Goal: Connect with others: Connect with others

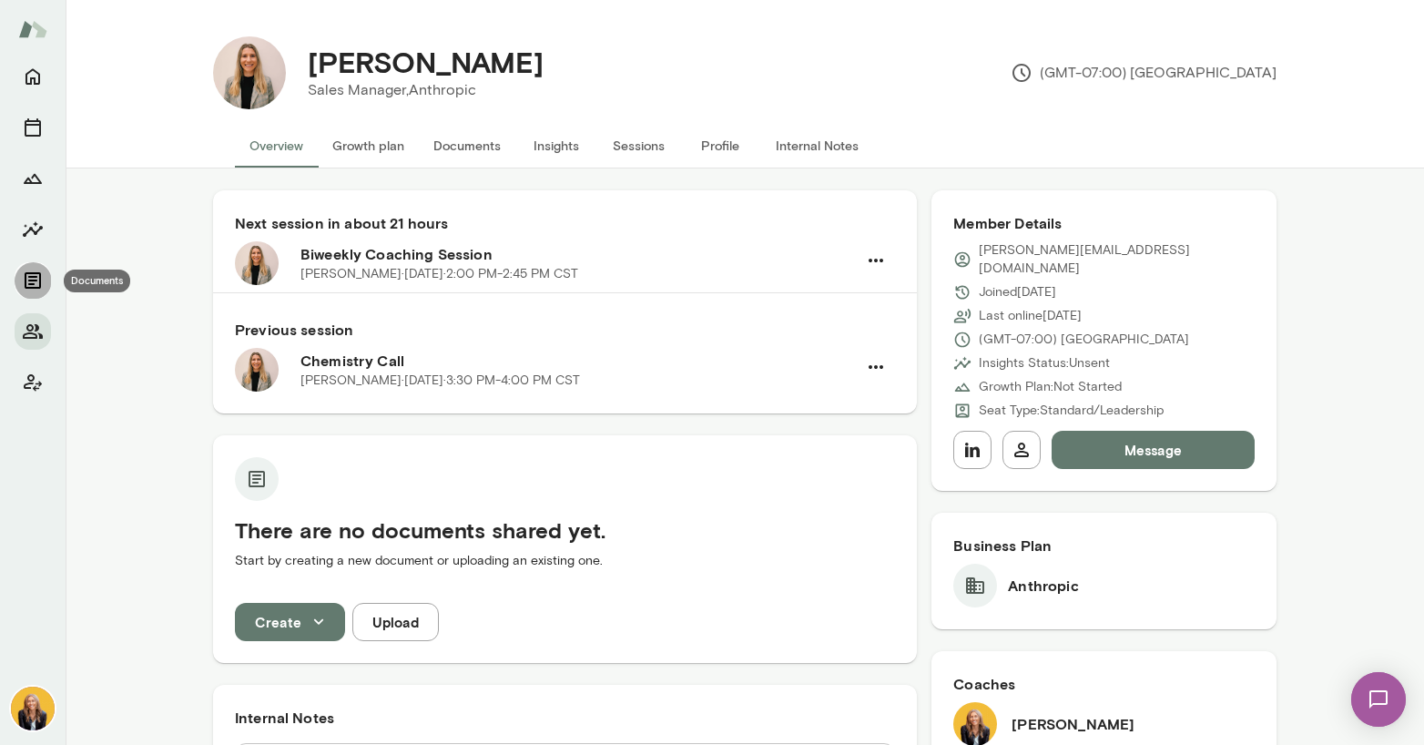
click at [30, 280] on icon "Documents" at bounding box center [33, 280] width 16 height 16
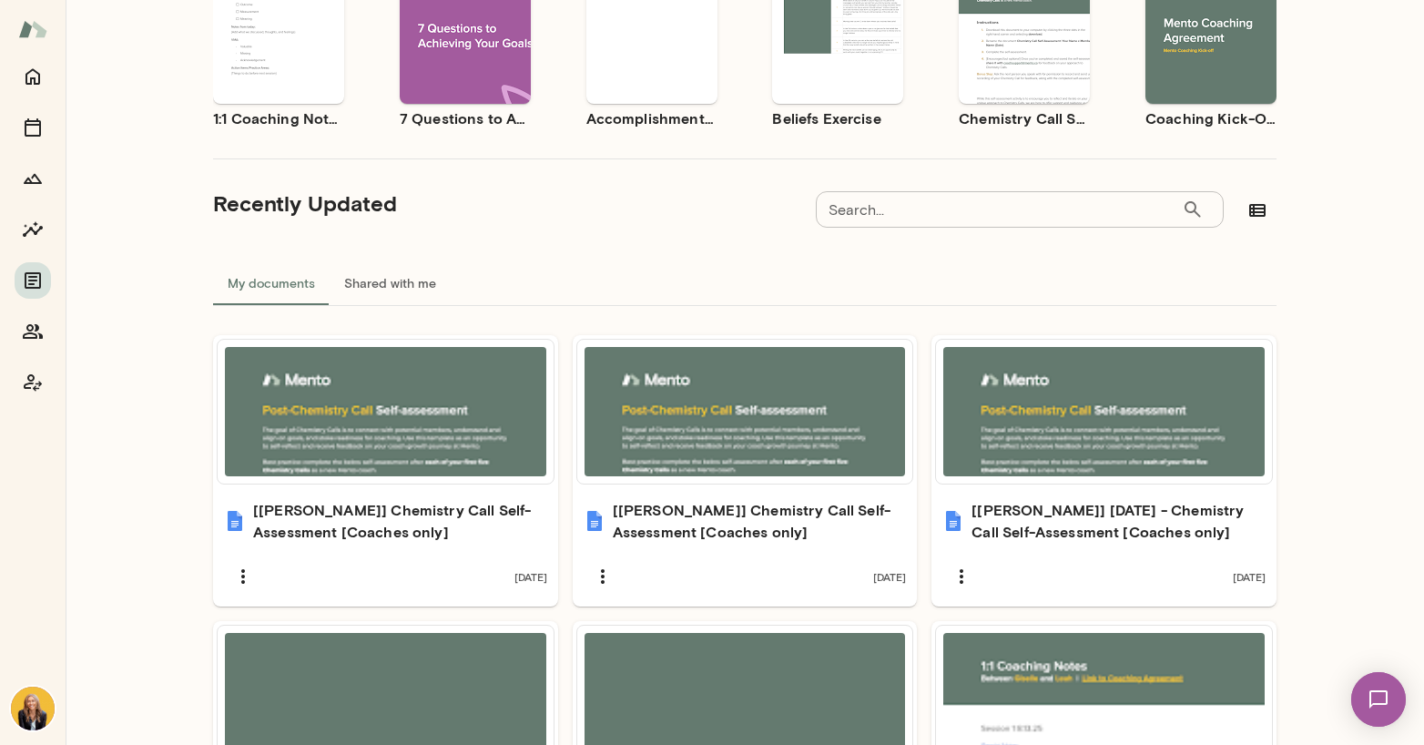
scroll to position [1, 0]
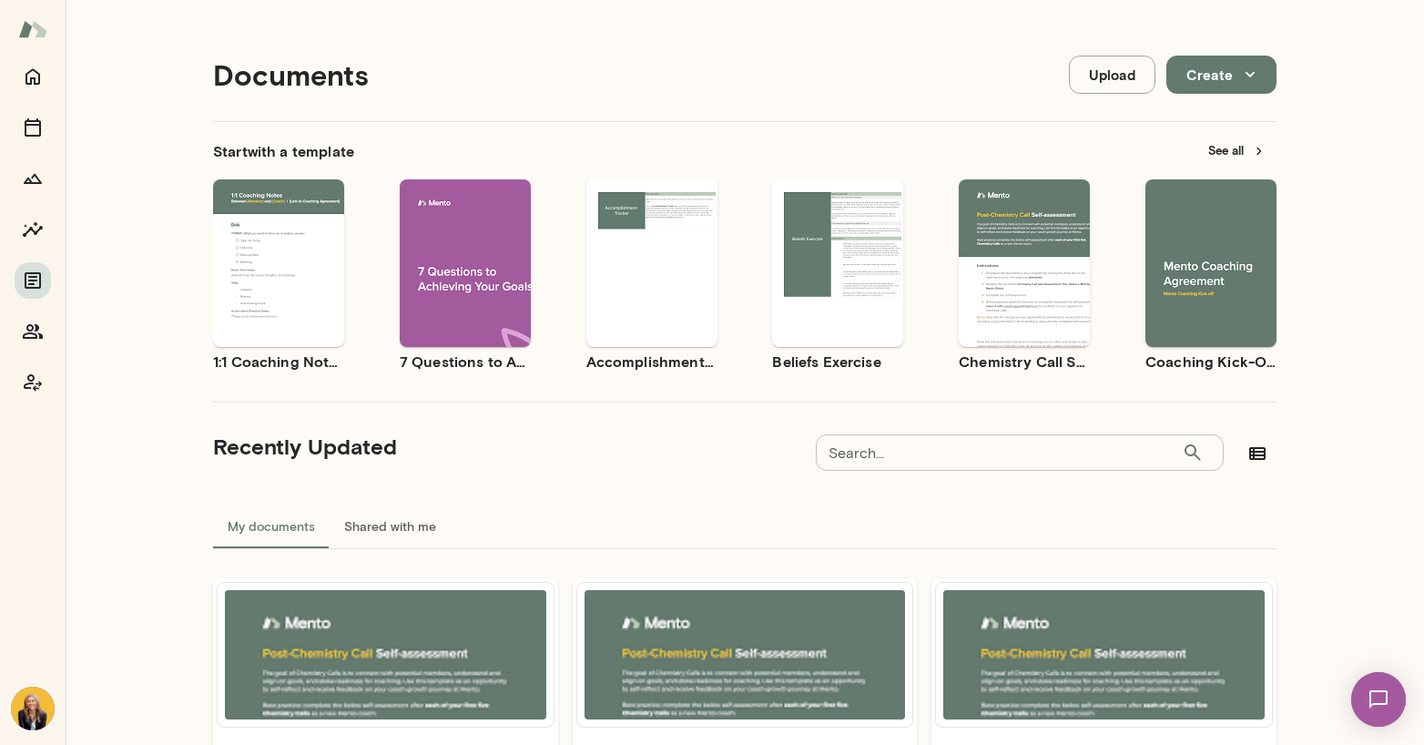
click at [1177, 281] on icon "button" at bounding box center [1185, 278] width 16 height 16
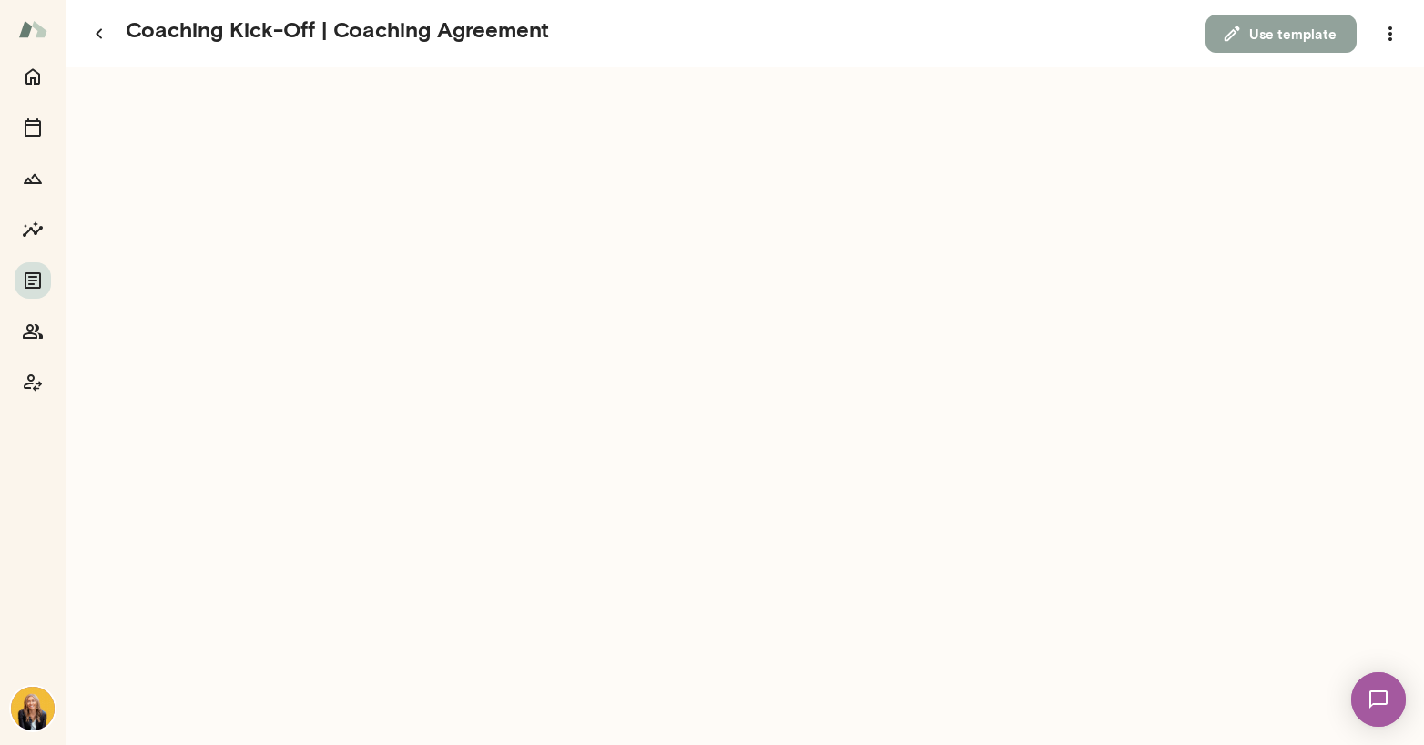
click at [1287, 36] on button "Use template" at bounding box center [1280, 34] width 151 height 38
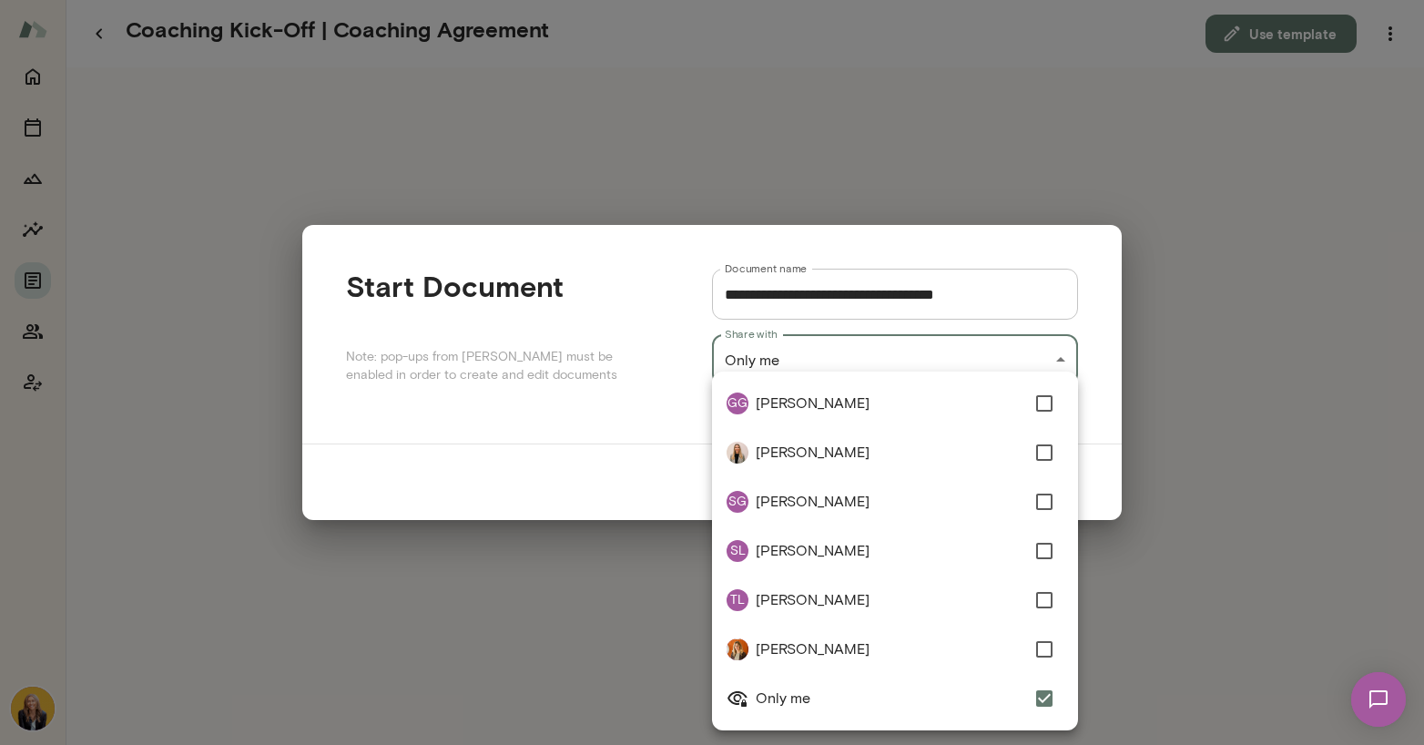
click at [909, 0] on div "**********" at bounding box center [712, 0] width 1424 height 0
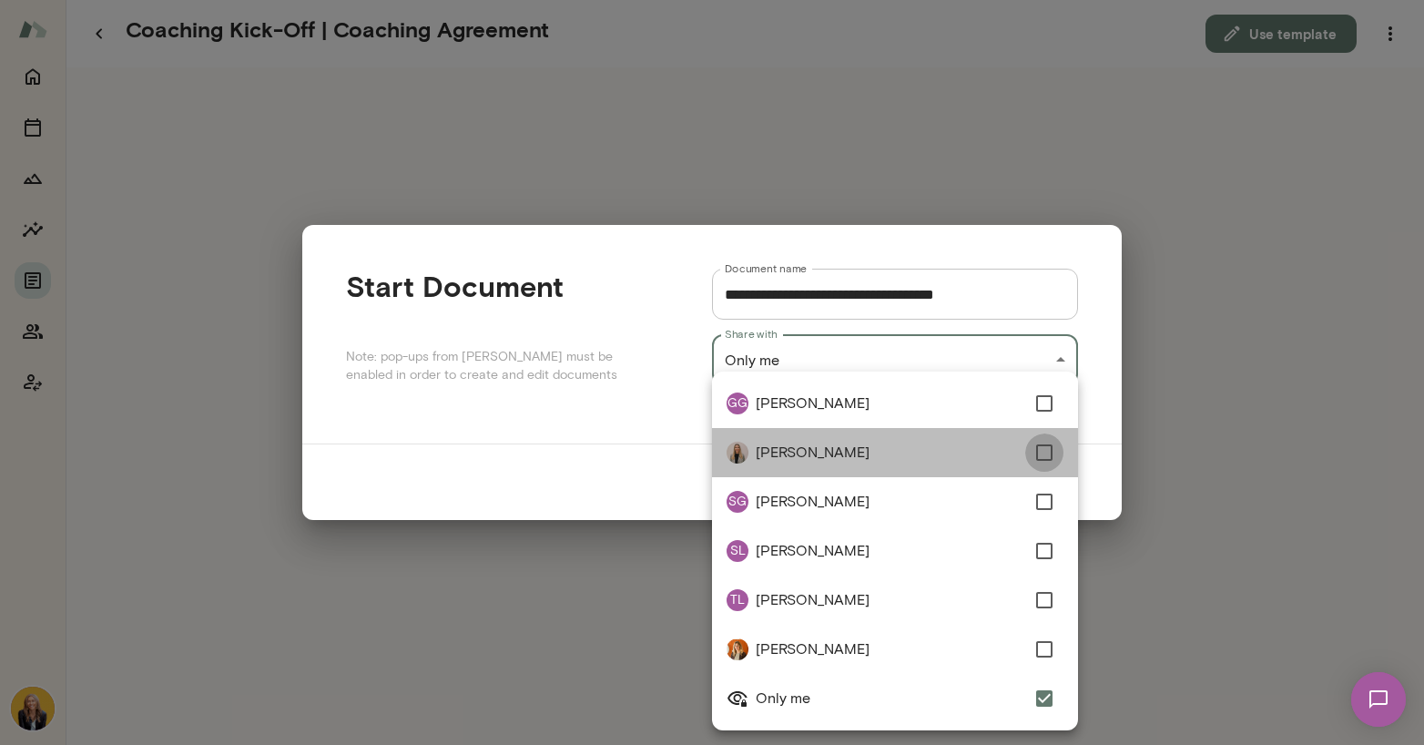
type input "**********"
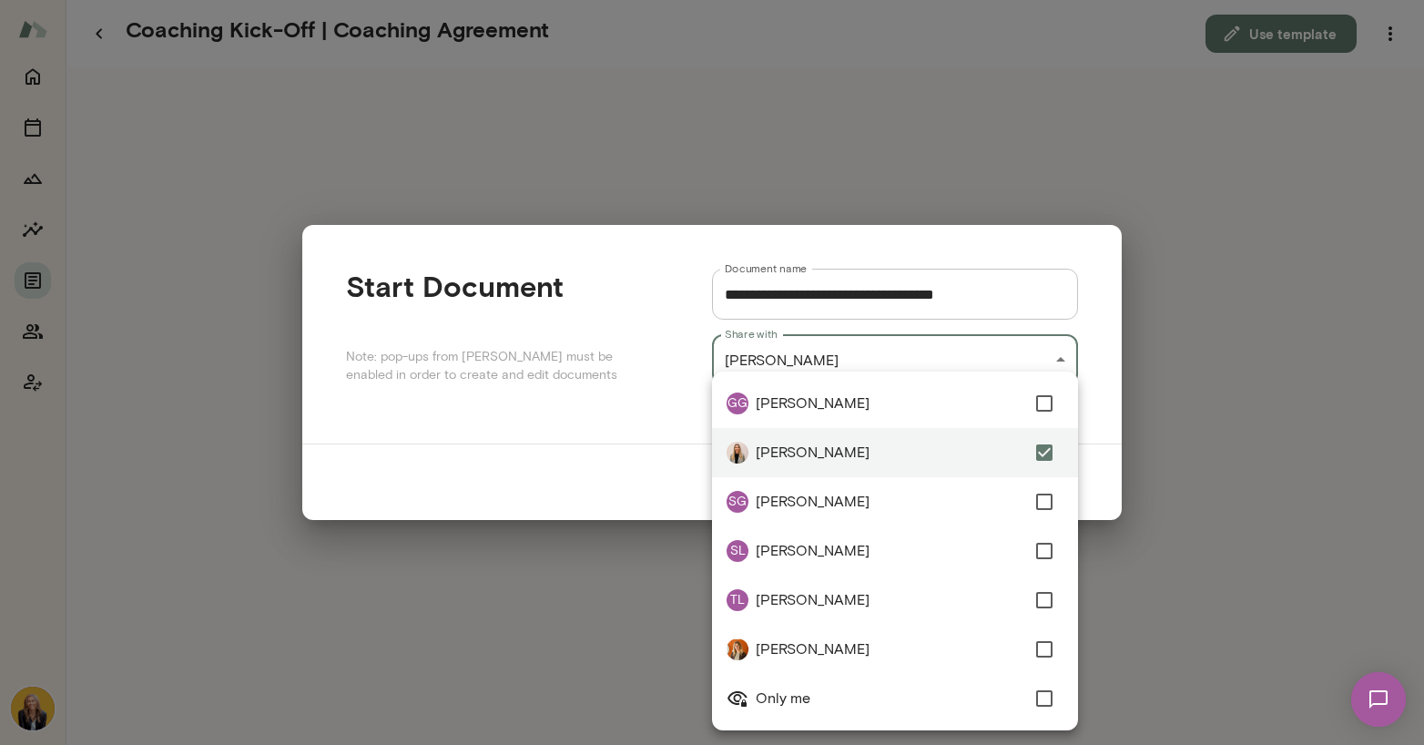
click at [1190, 354] on div at bounding box center [712, 372] width 1424 height 745
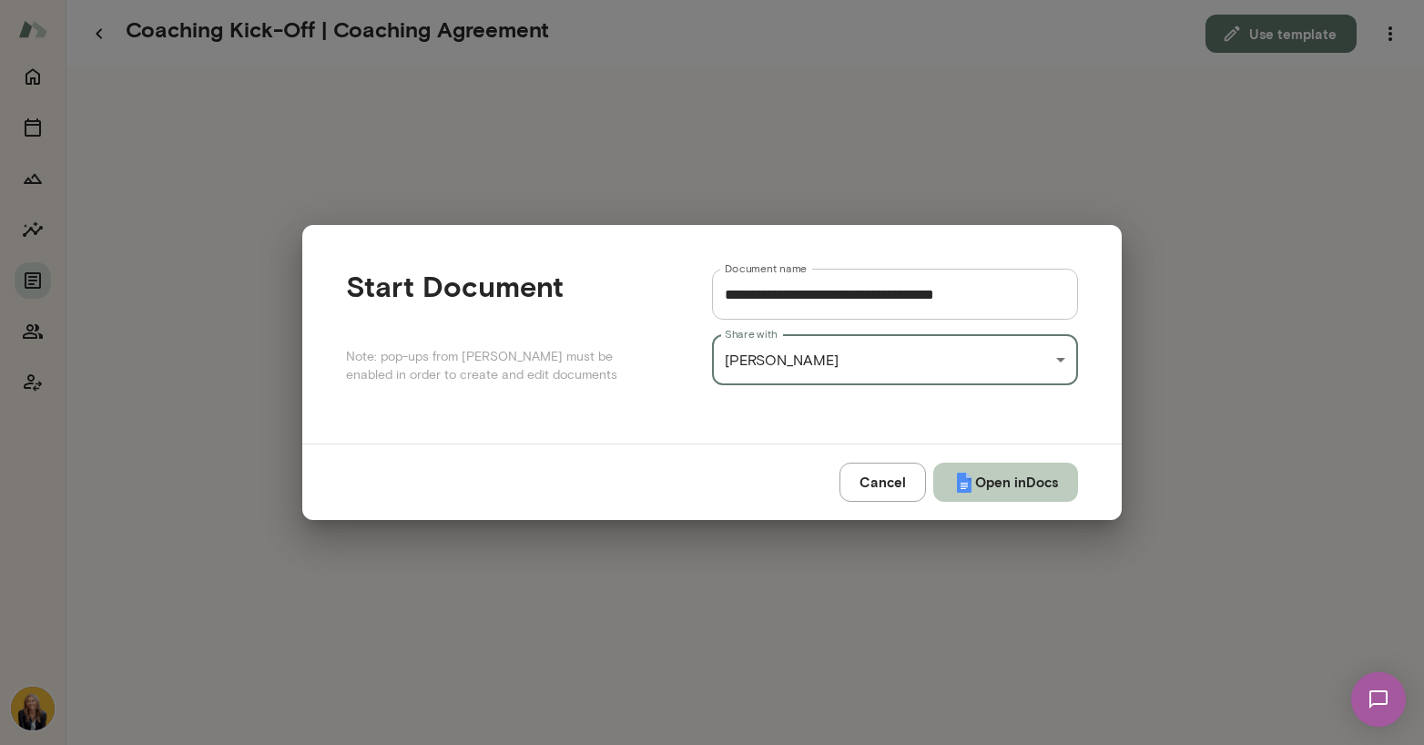
click at [972, 478] on button "Open in Docs" at bounding box center [1005, 481] width 145 height 38
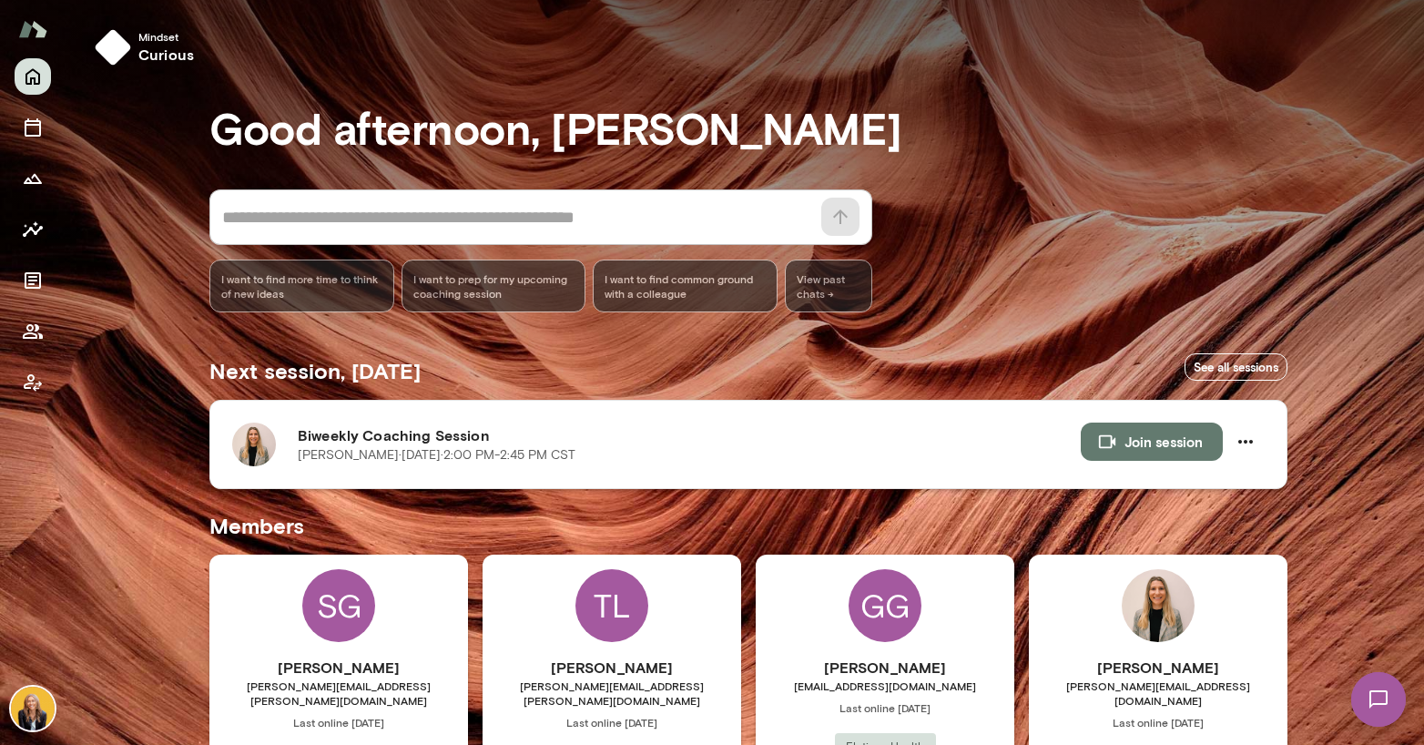
click at [758, 433] on h6 "Biweekly Coaching Session" at bounding box center [689, 435] width 783 height 22
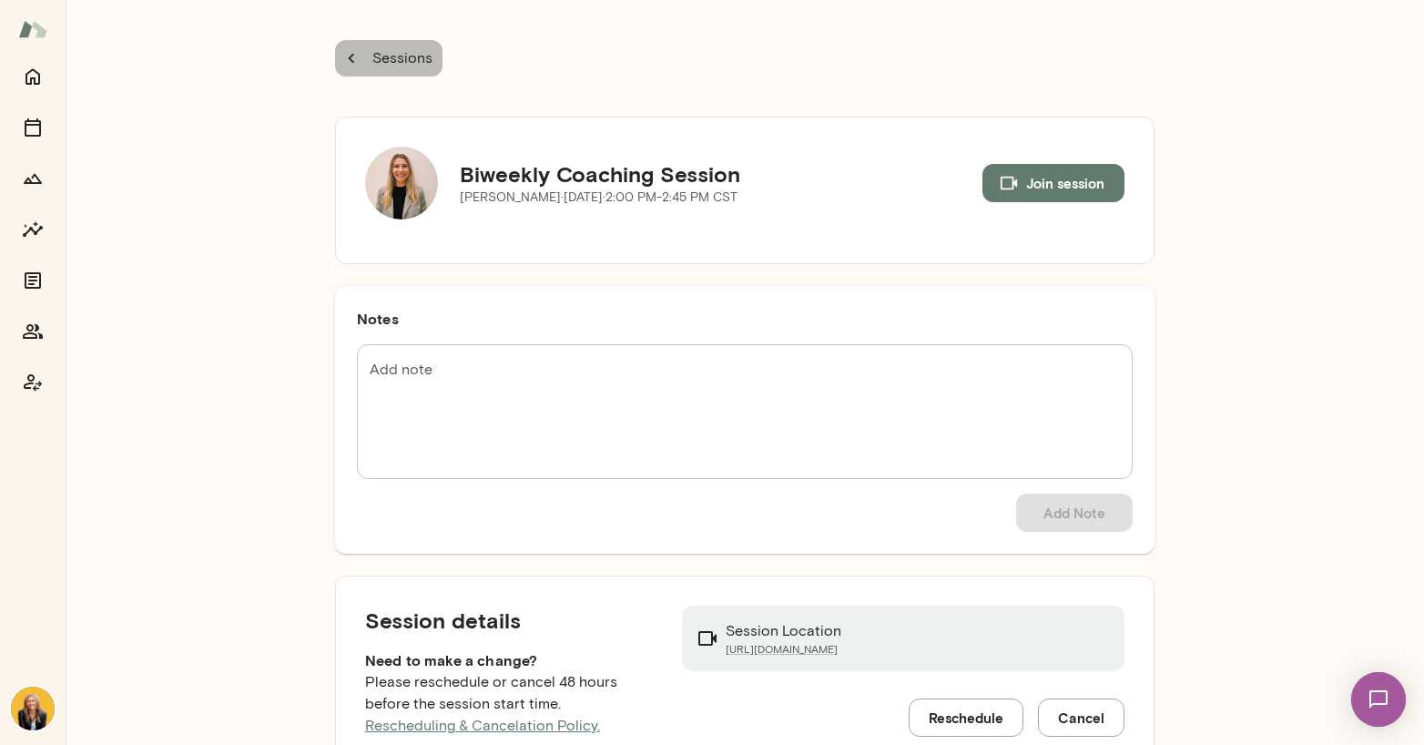
click at [369, 54] on p "Sessions" at bounding box center [401, 58] width 64 height 22
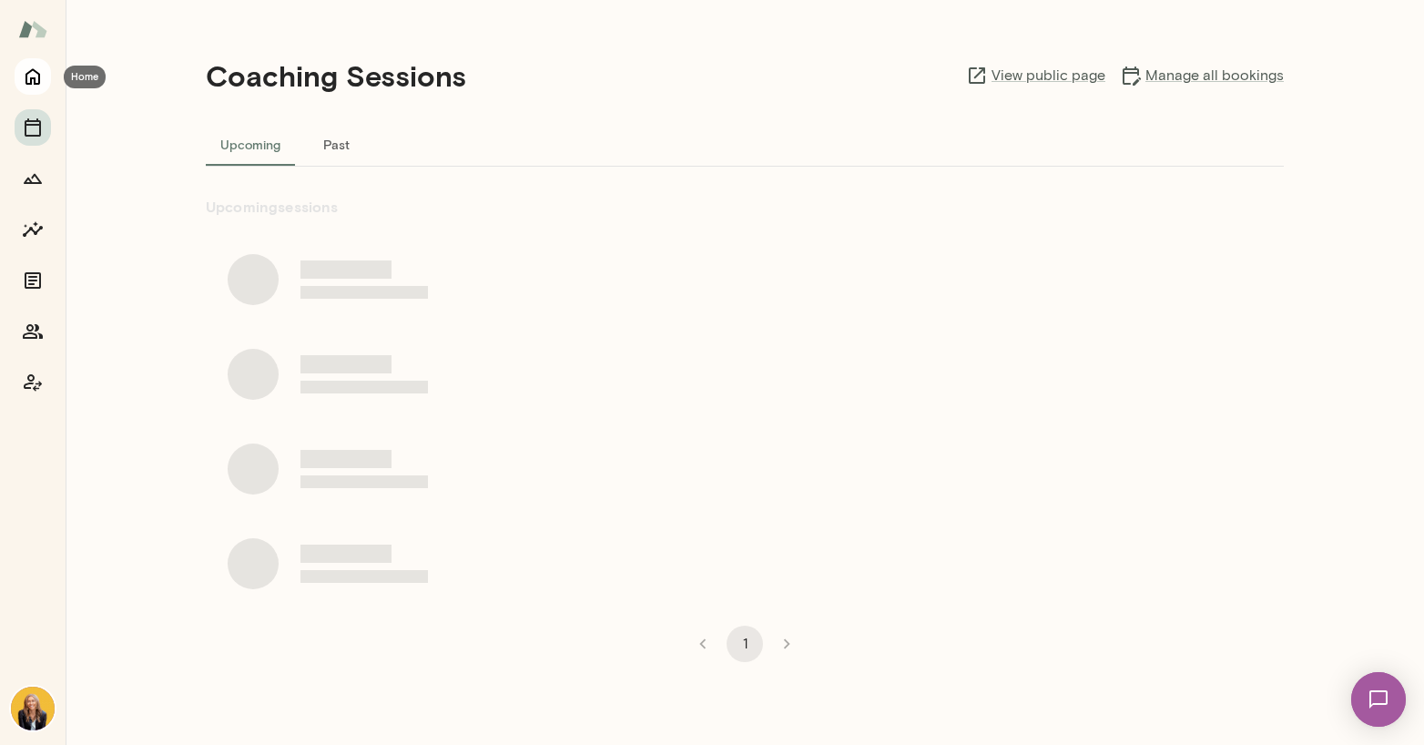
click at [35, 81] on icon "Home" at bounding box center [32, 77] width 15 height 16
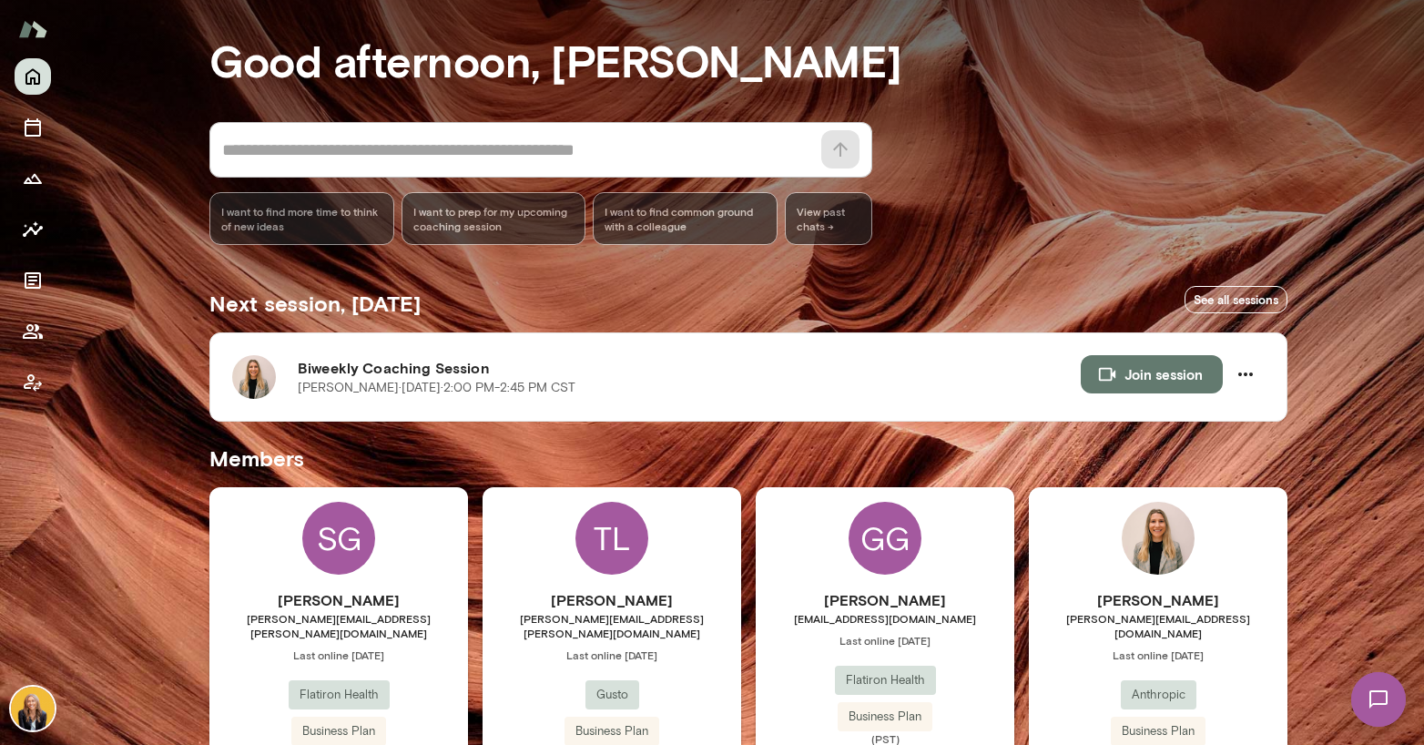
scroll to position [69, 0]
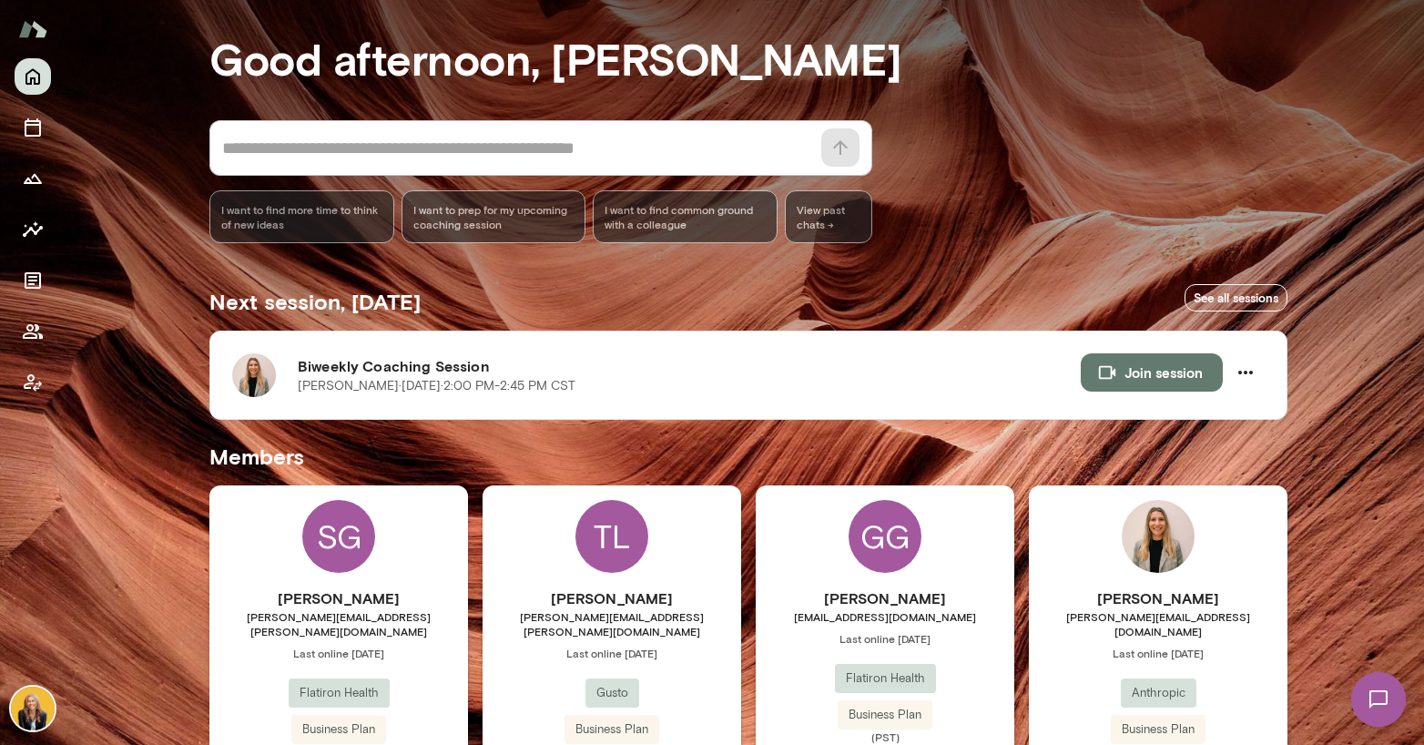
click at [1166, 524] on img at bounding box center [1158, 536] width 73 height 73
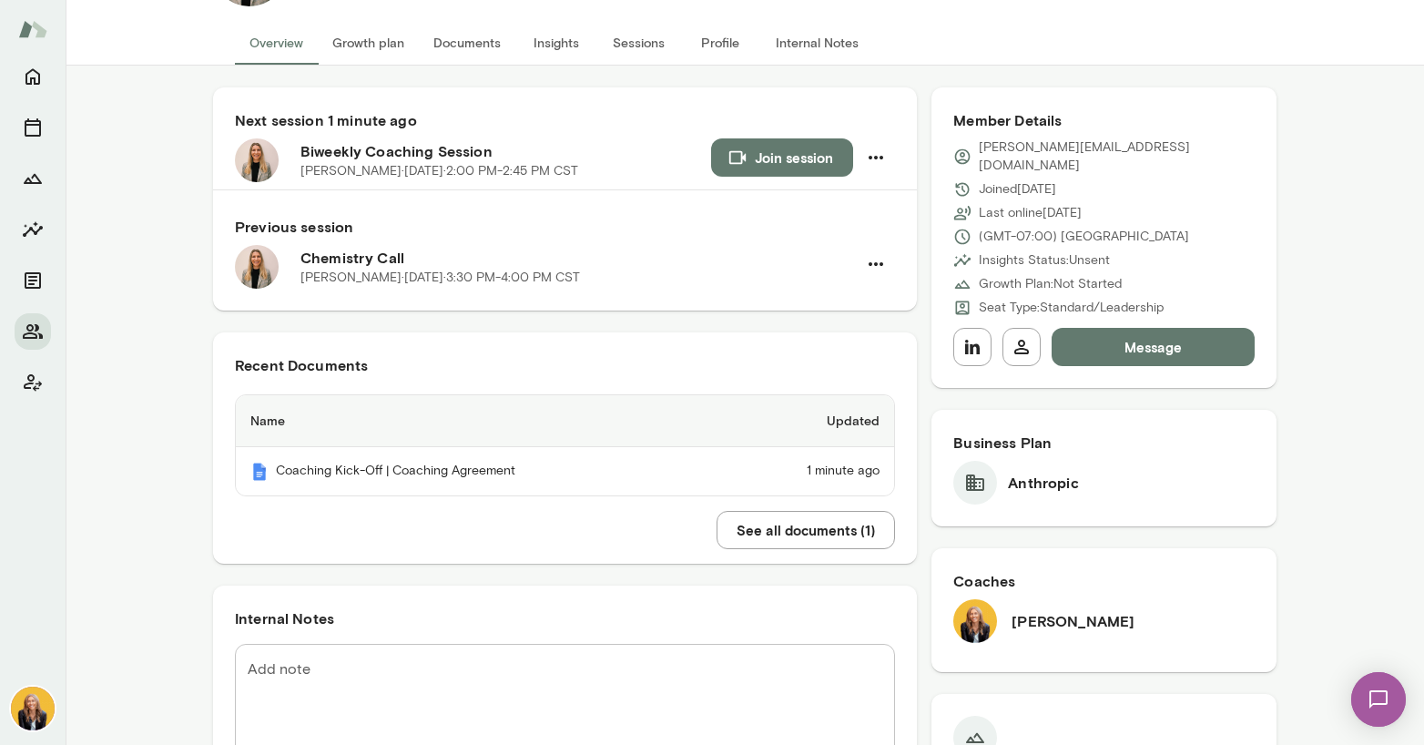
scroll to position [99, 0]
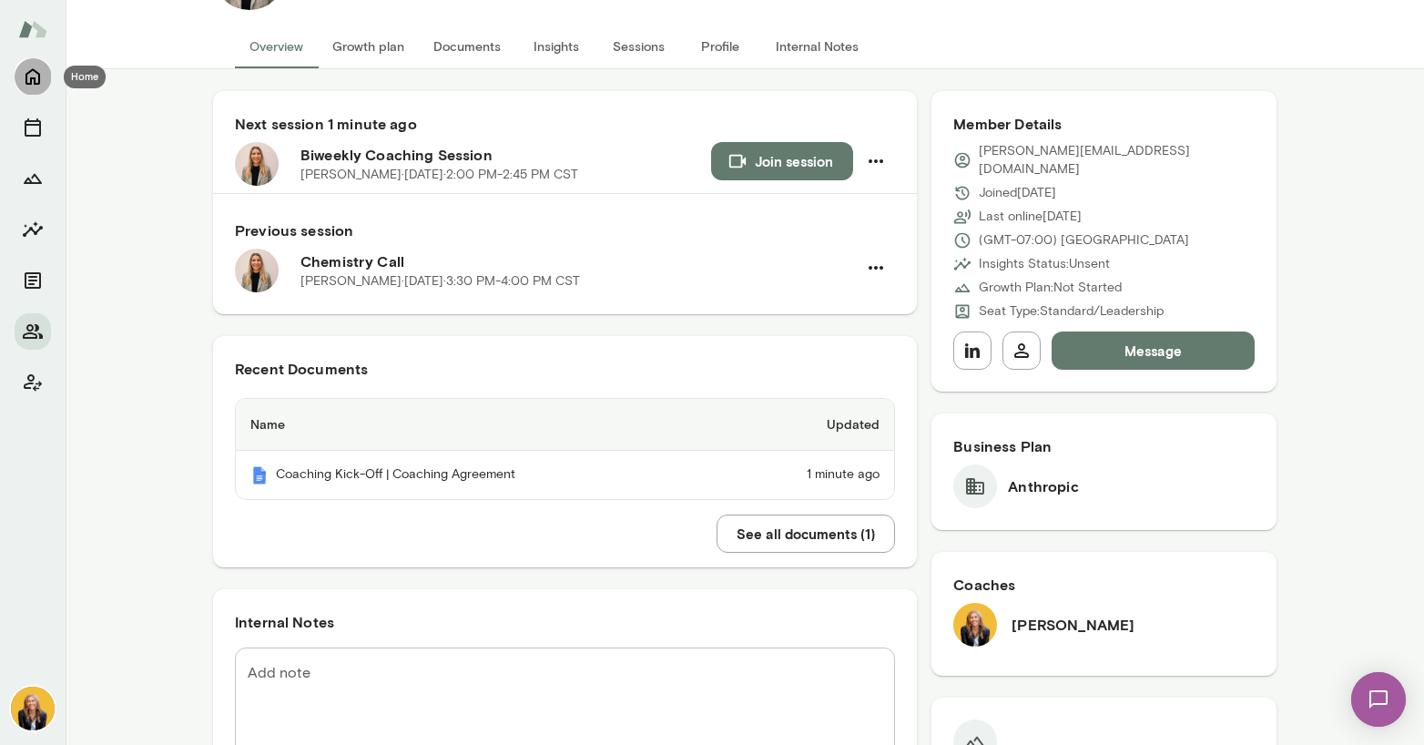
click at [29, 74] on icon "Home" at bounding box center [33, 77] width 22 height 22
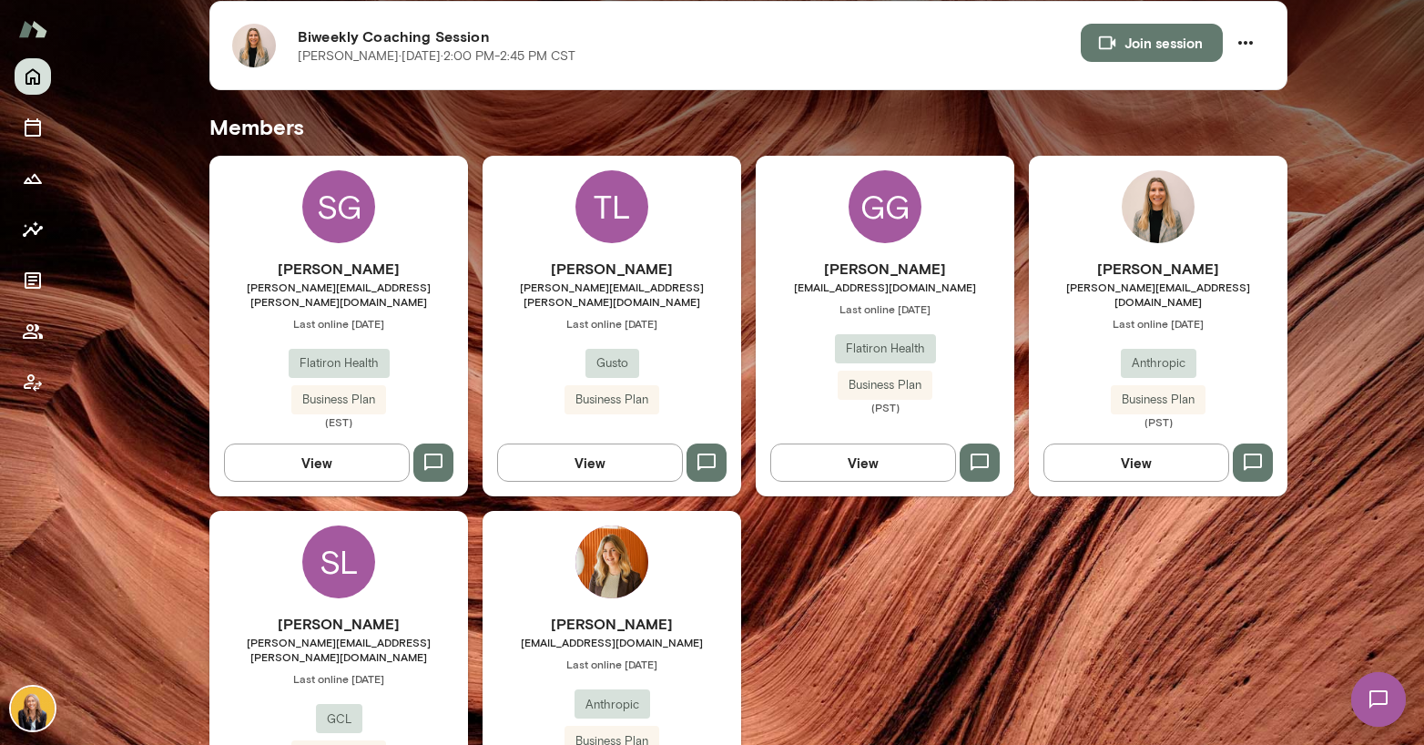
scroll to position [414, 0]
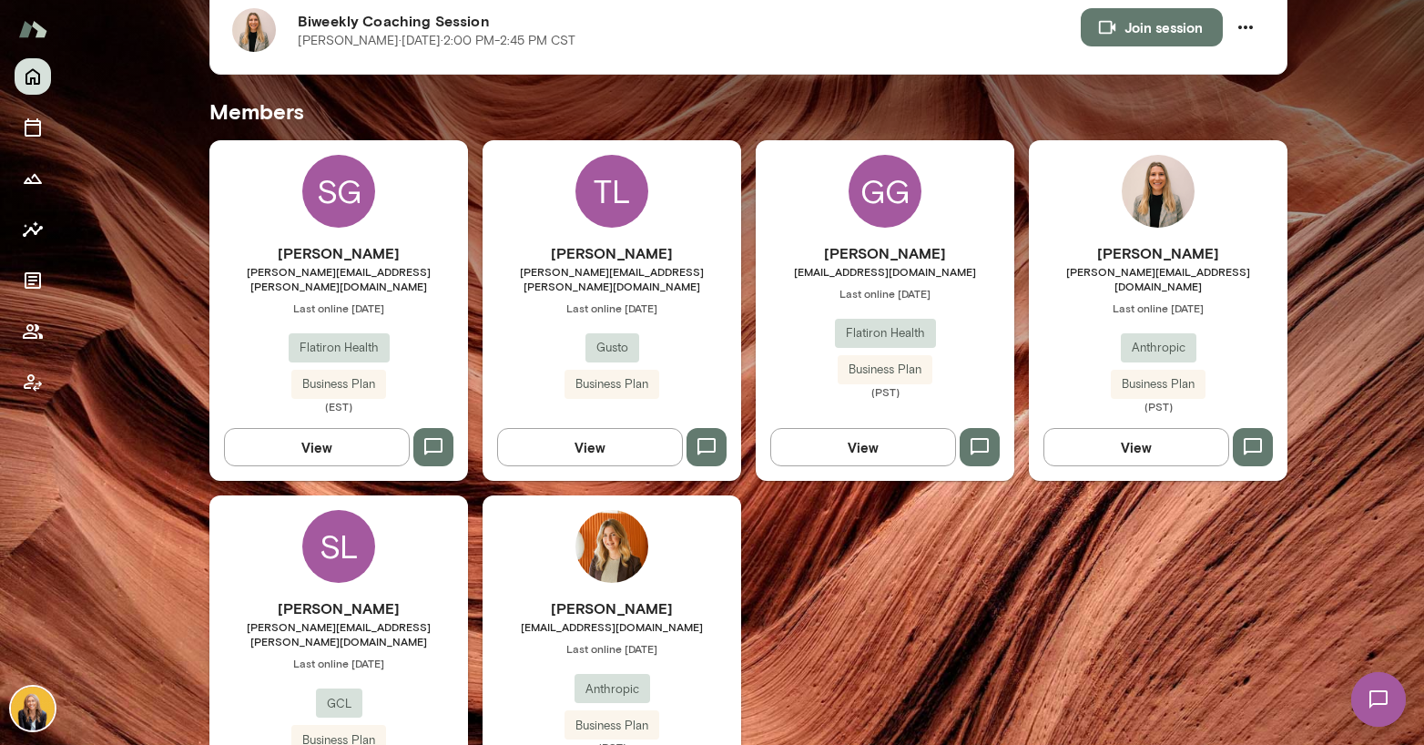
click at [605, 511] on img at bounding box center [611, 546] width 73 height 73
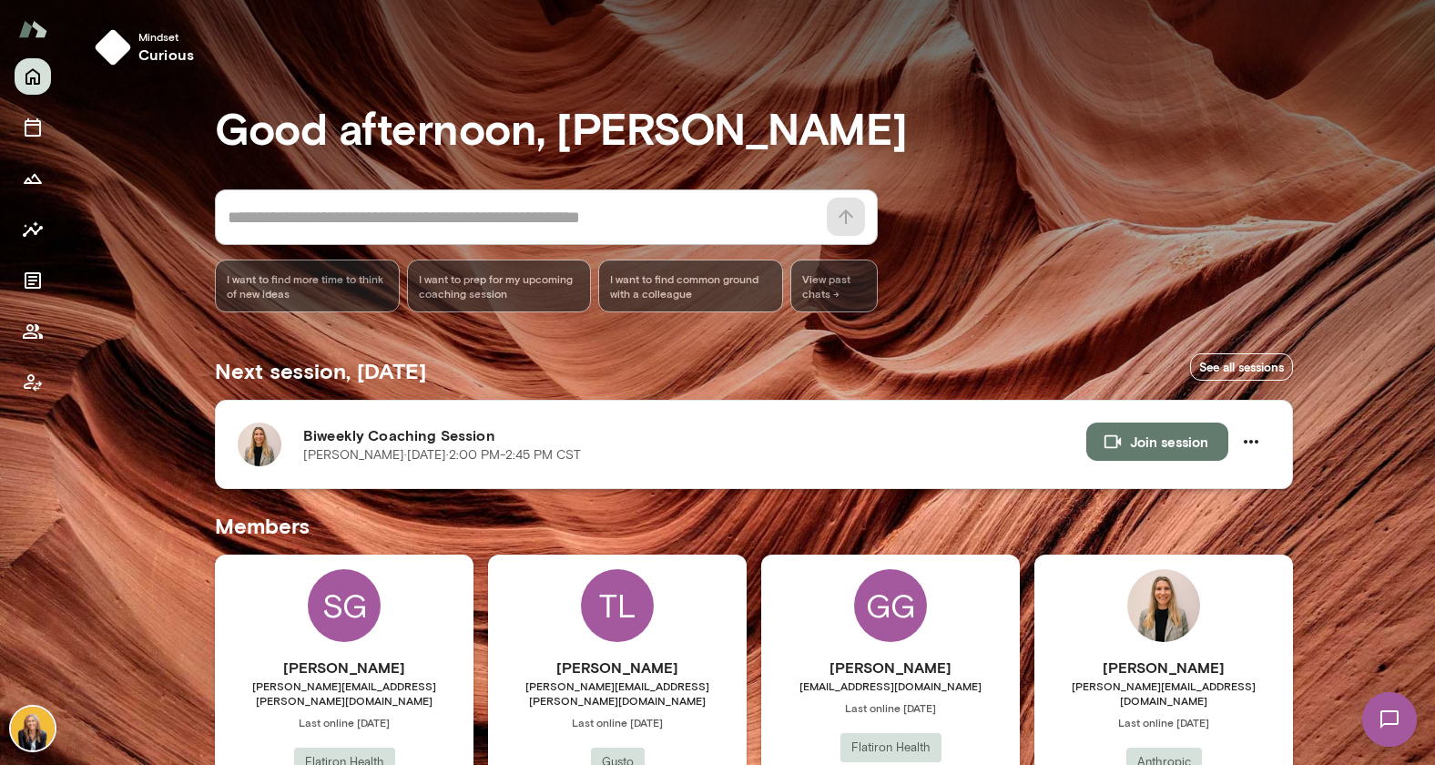
click at [243, 450] on img at bounding box center [260, 444] width 44 height 44
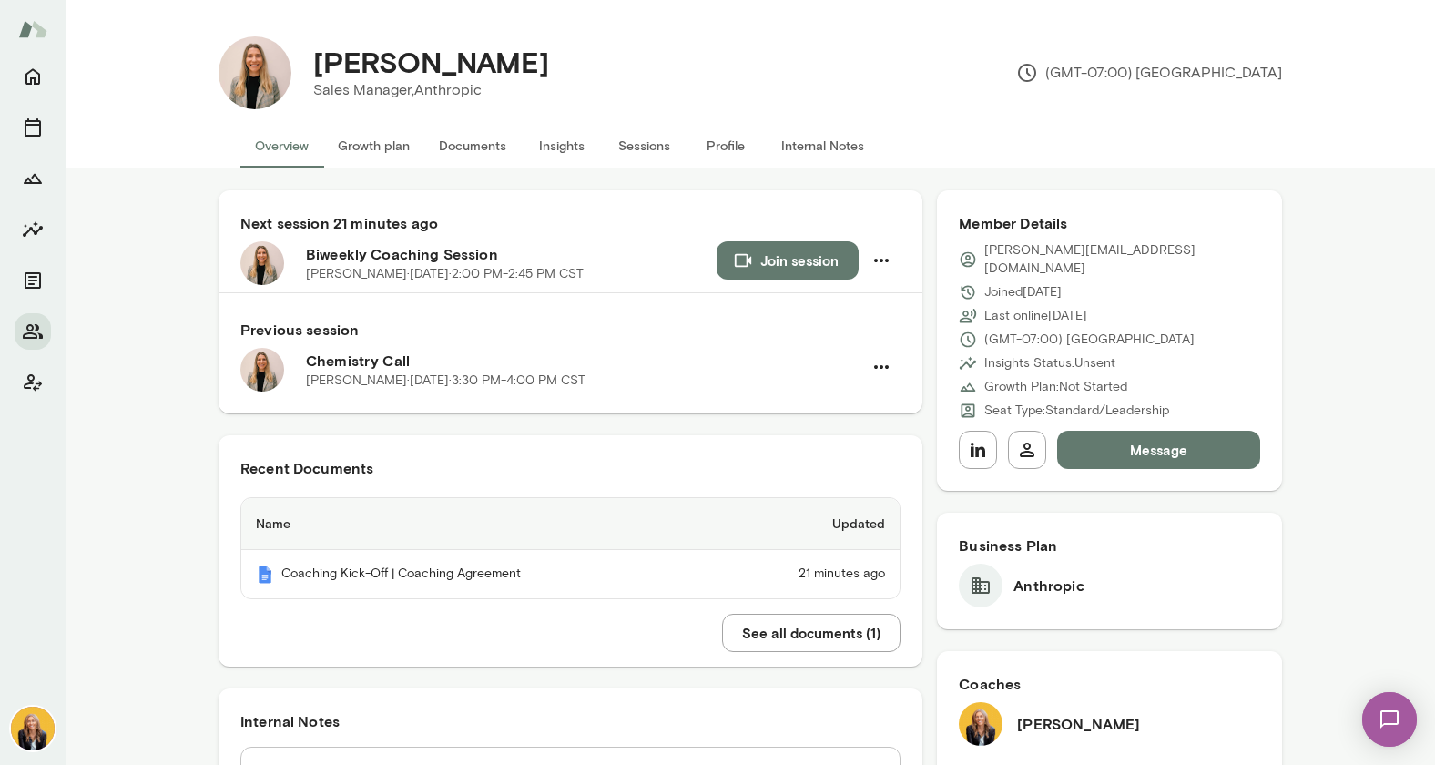
click at [346, 148] on button "Growth plan" at bounding box center [373, 146] width 101 height 44
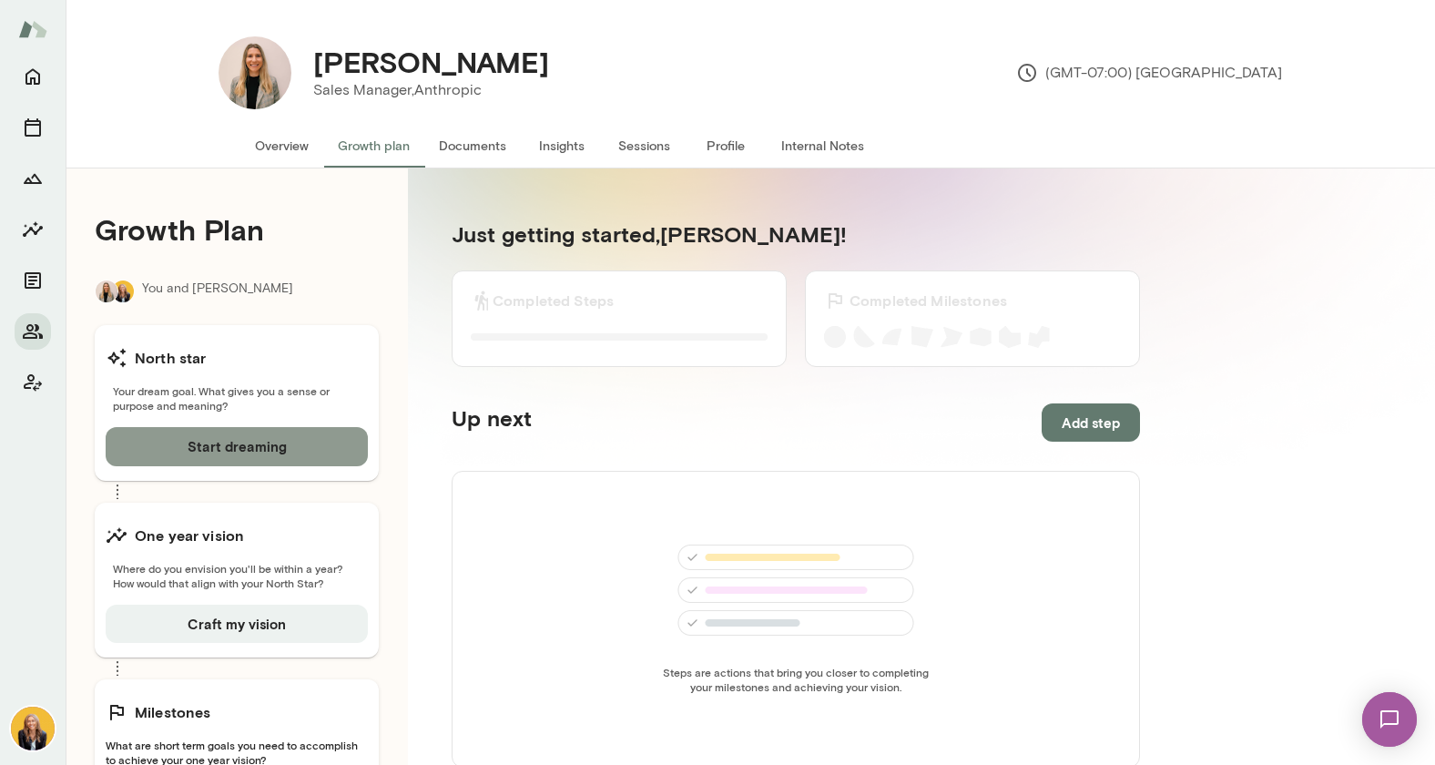
click at [288, 440] on button "Start dreaming" at bounding box center [237, 446] width 262 height 38
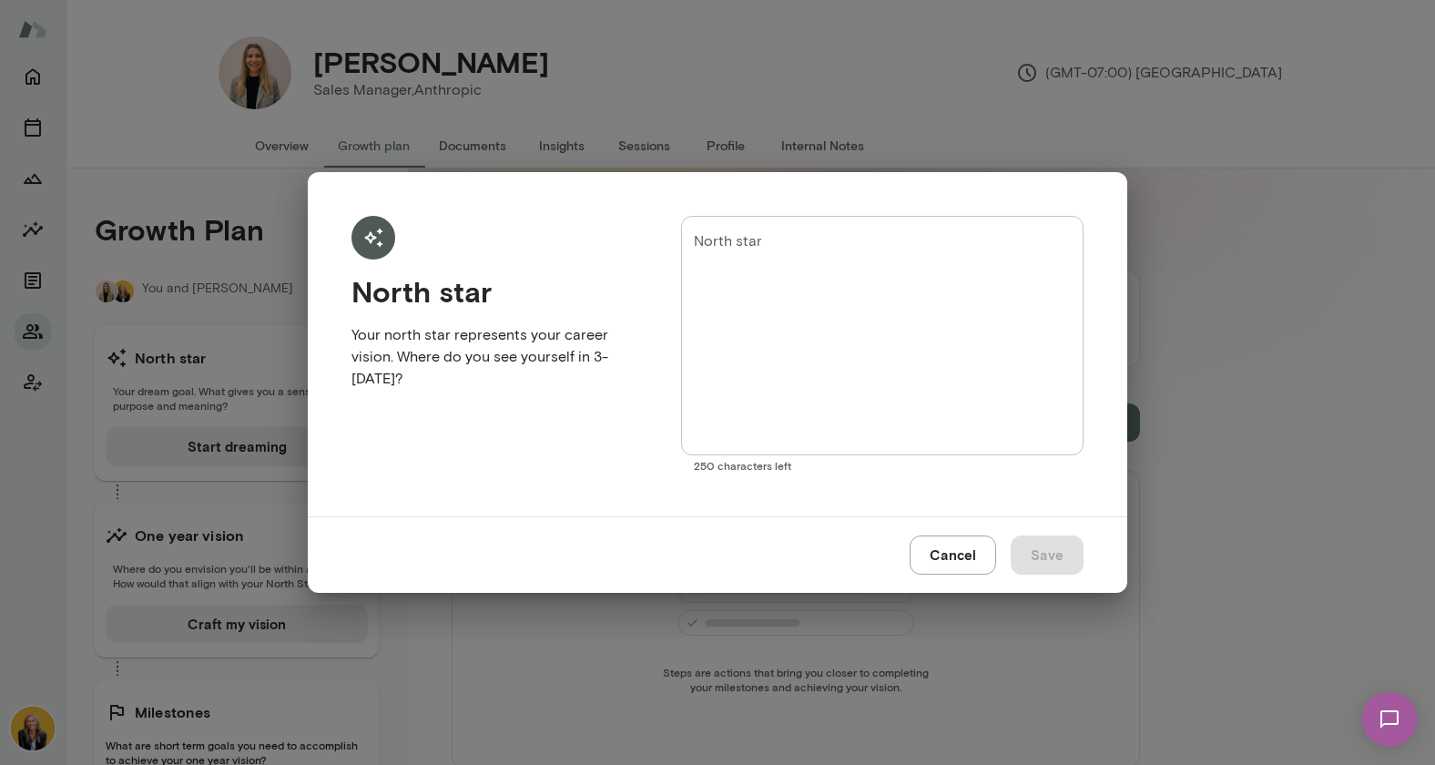
click at [934, 548] on button "Cancel" at bounding box center [952, 554] width 86 height 38
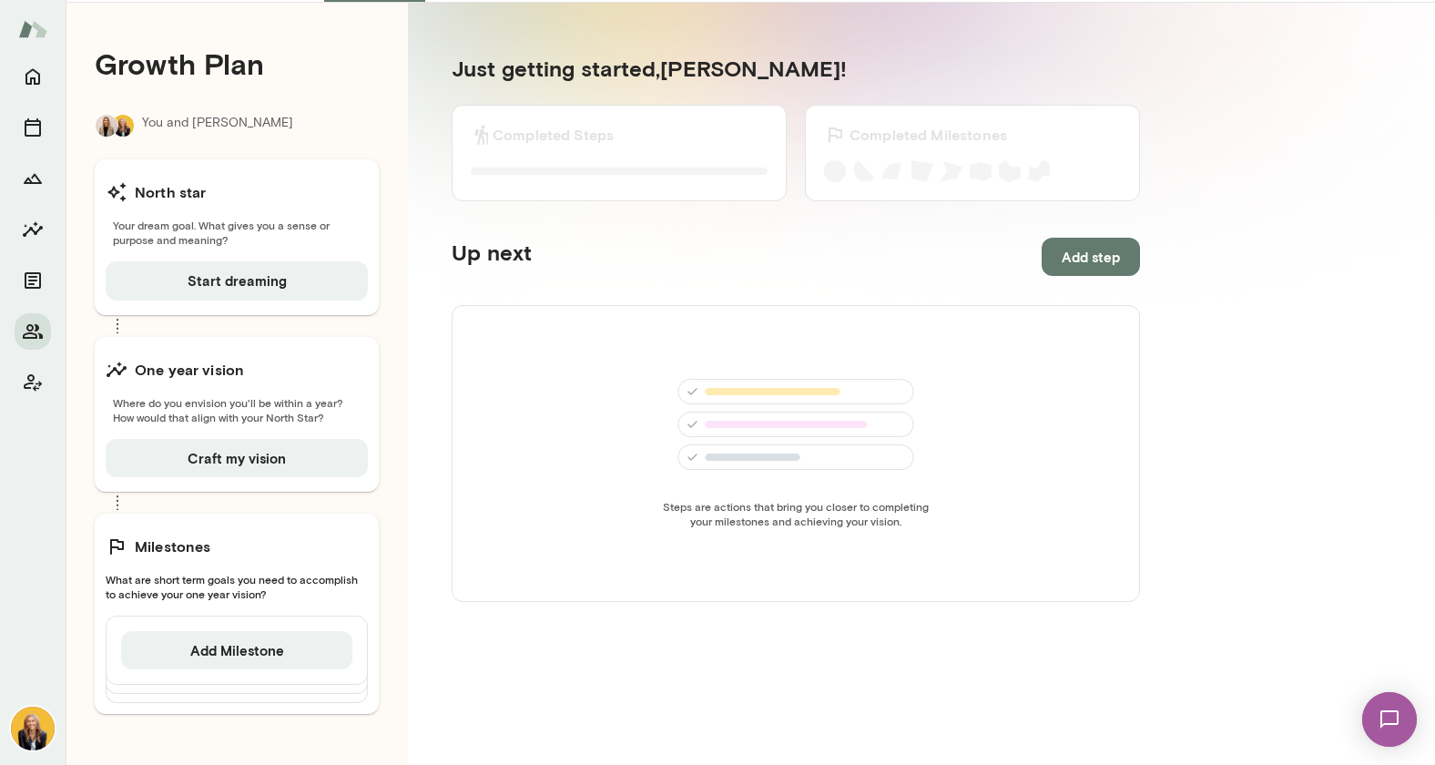
scroll to position [165, 0]
click at [248, 279] on button "Start dreaming" at bounding box center [237, 281] width 262 height 38
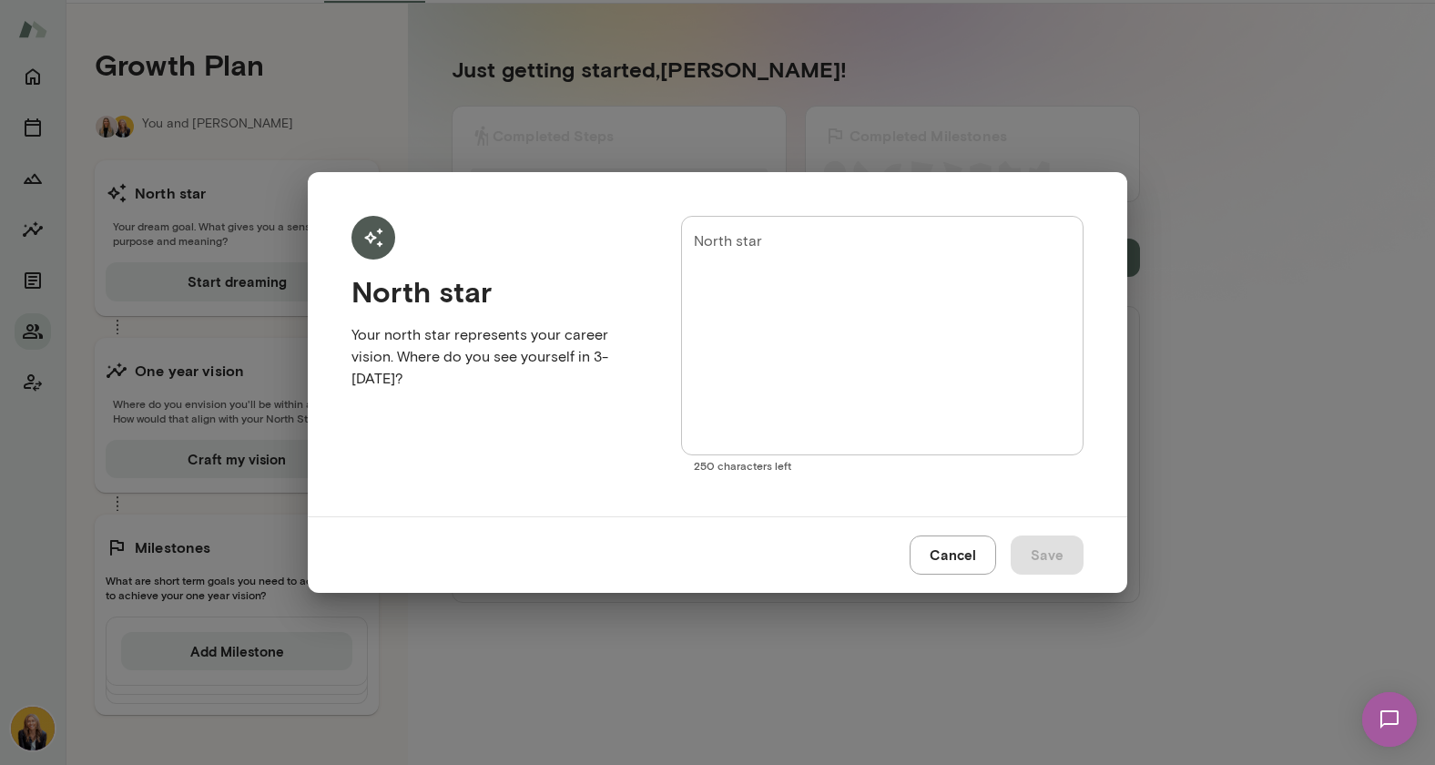
click at [929, 562] on button "Cancel" at bounding box center [952, 554] width 86 height 38
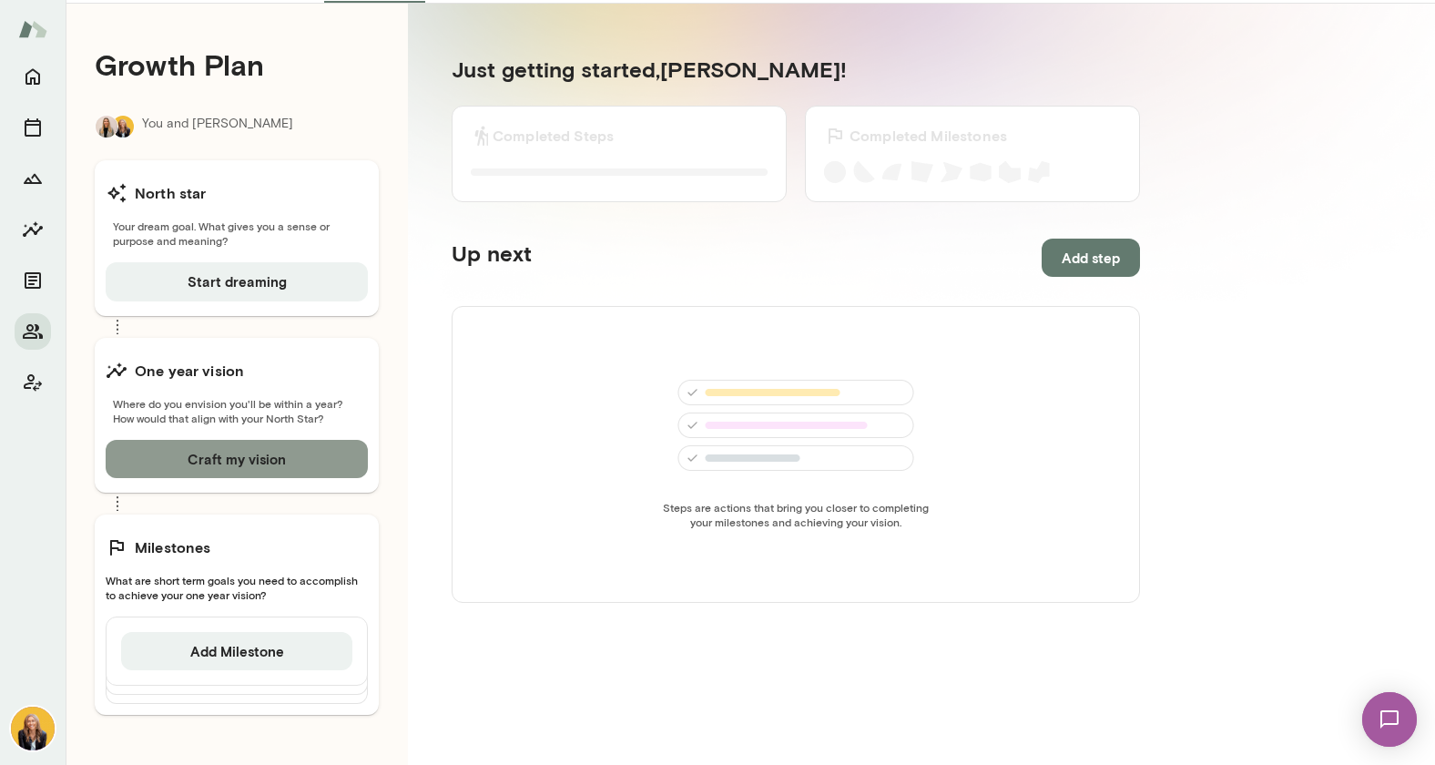
click at [343, 453] on button "Craft my vision" at bounding box center [237, 459] width 262 height 38
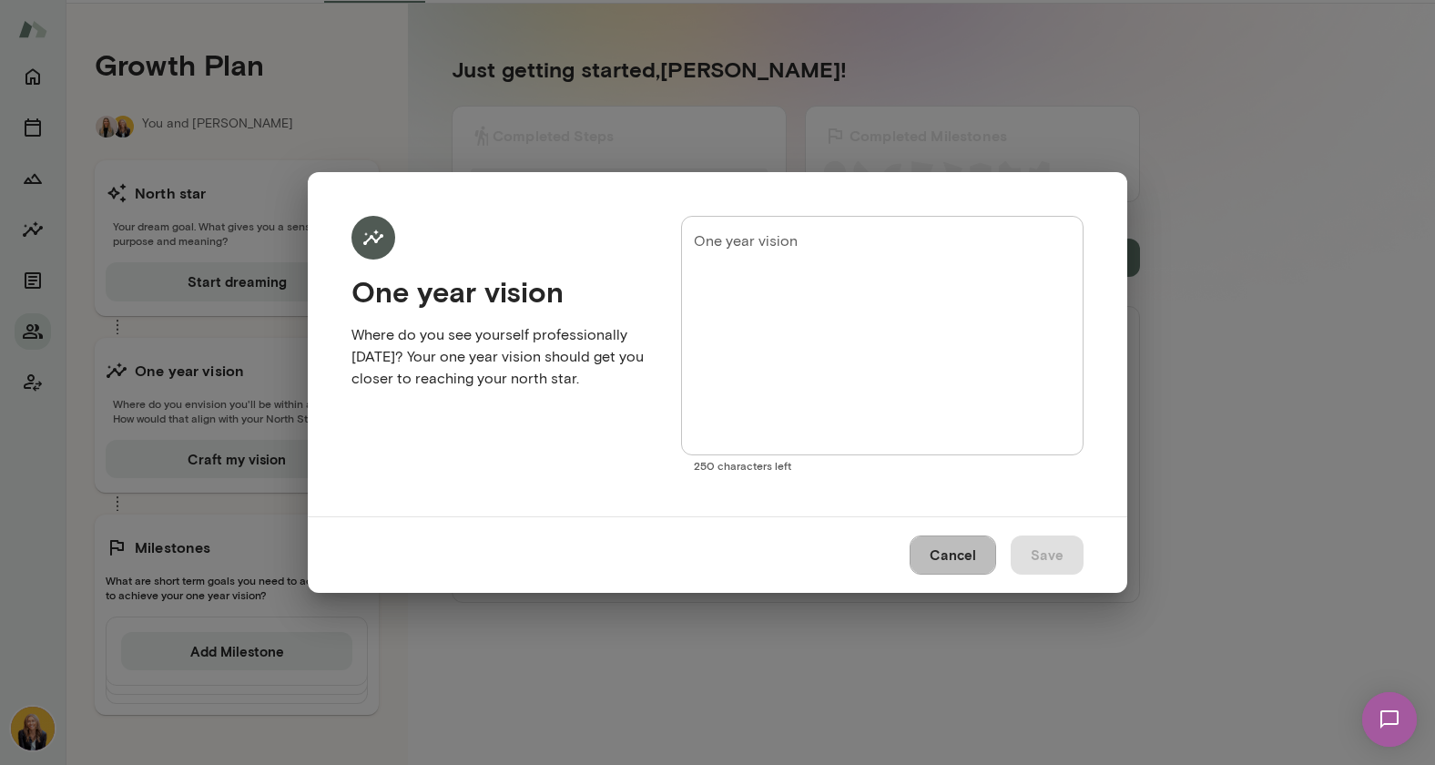
click at [976, 556] on button "Cancel" at bounding box center [952, 554] width 86 height 38
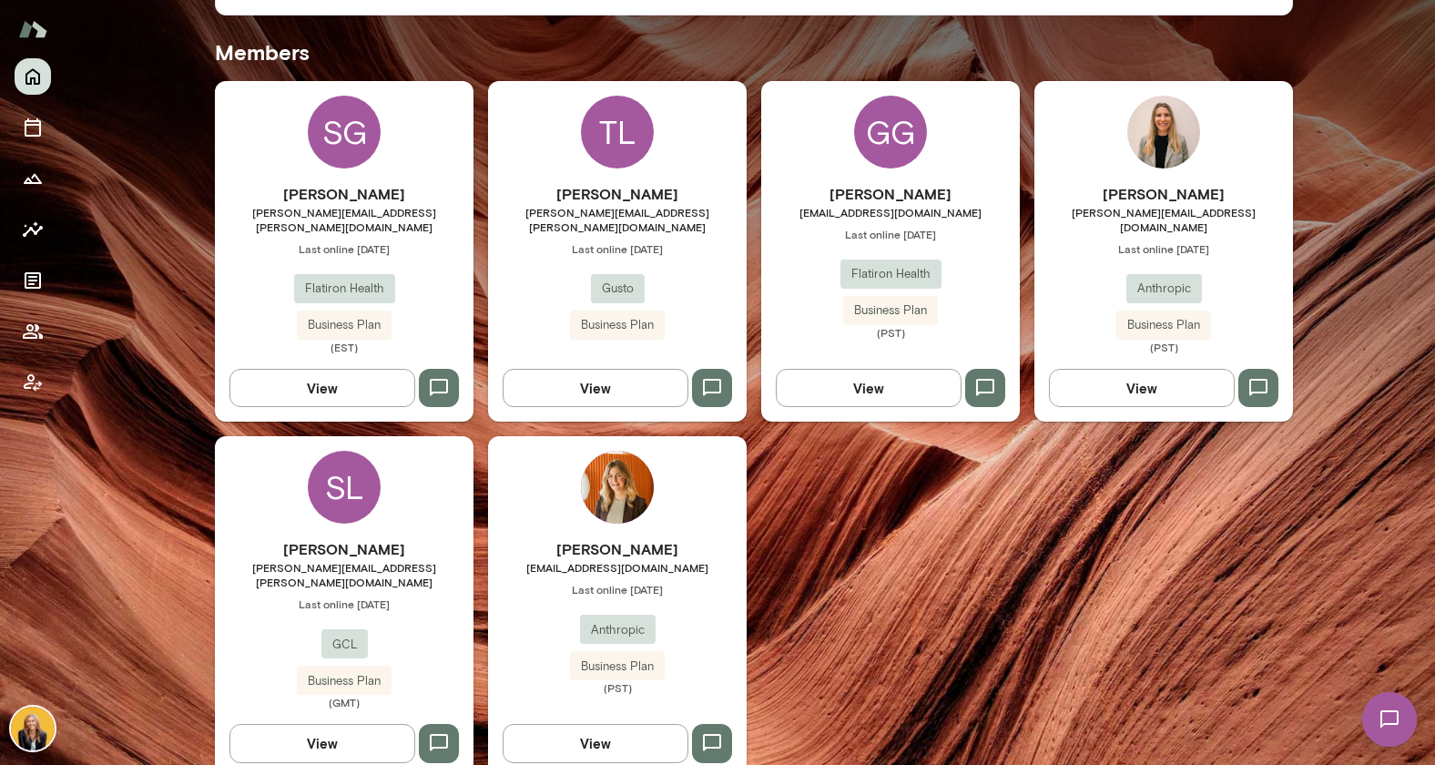
scroll to position [479, 0]
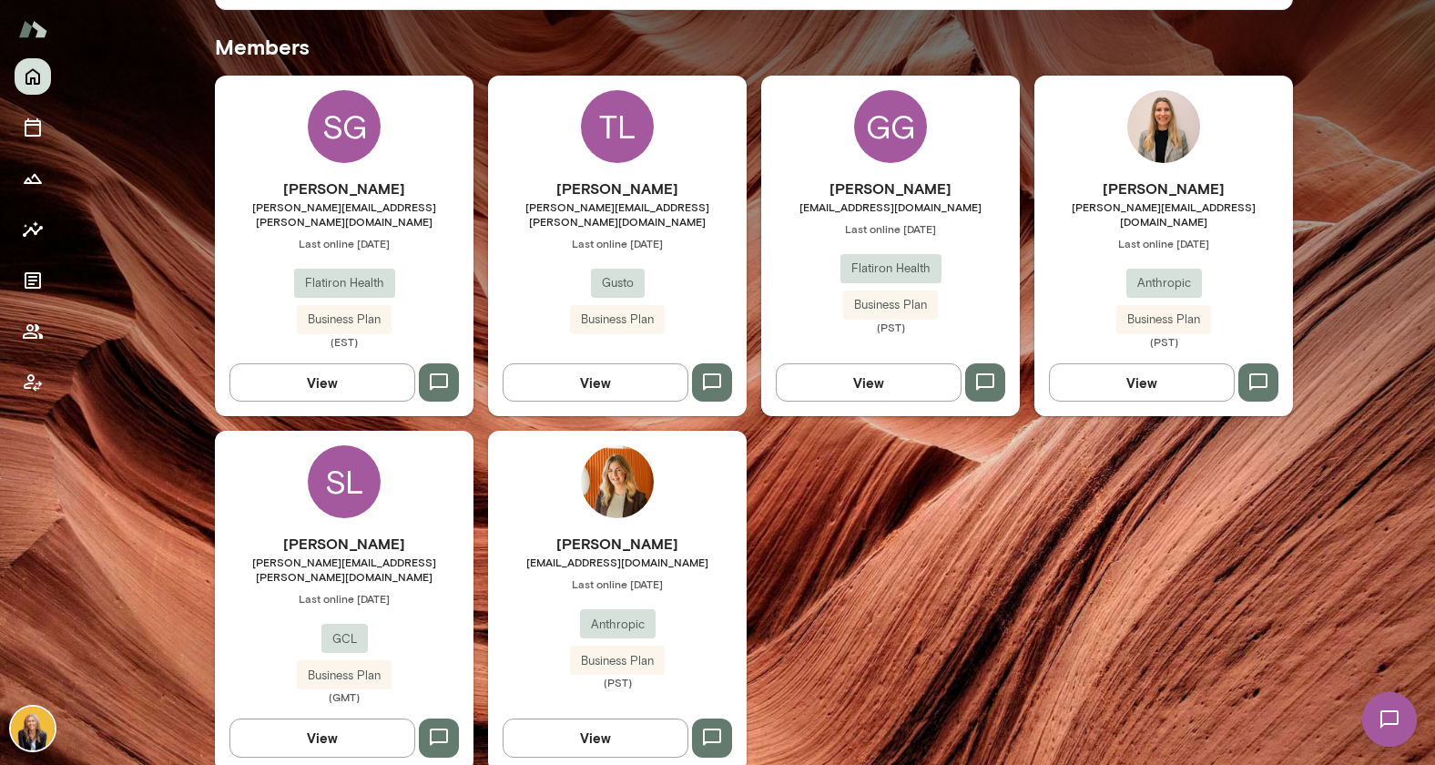
click at [609, 481] on img at bounding box center [617, 481] width 73 height 73
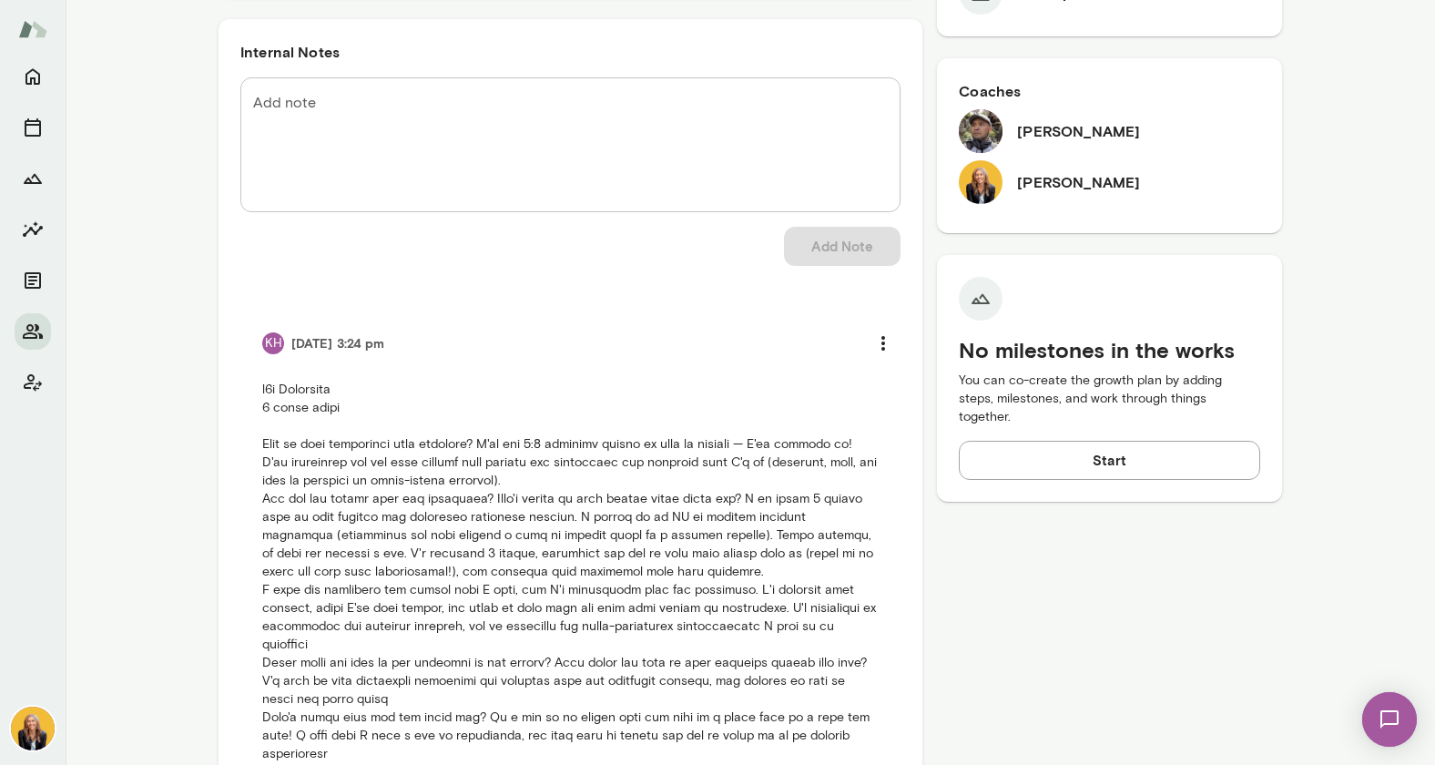
scroll to position [576, 0]
click at [319, 525] on p at bounding box center [570, 625] width 616 height 492
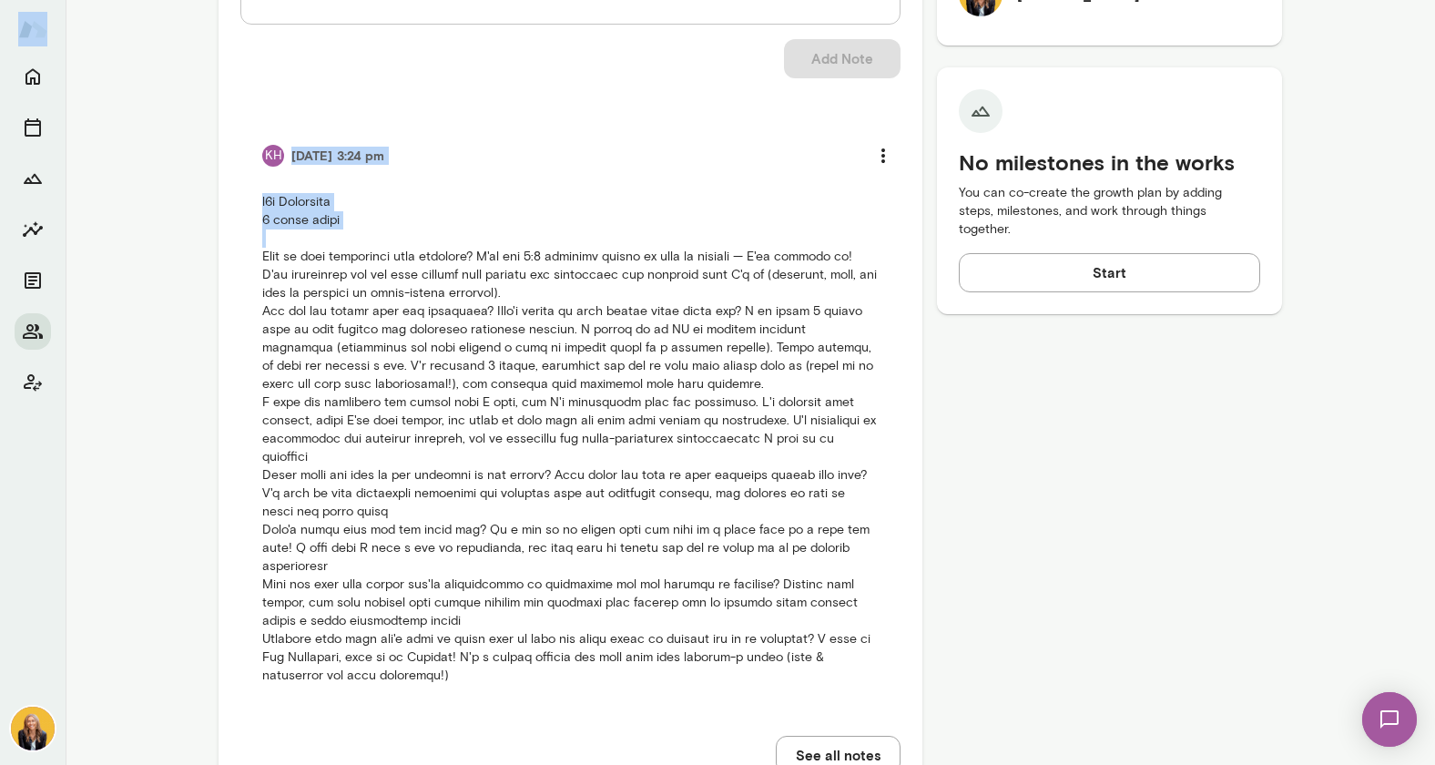
scroll to position [800, 0]
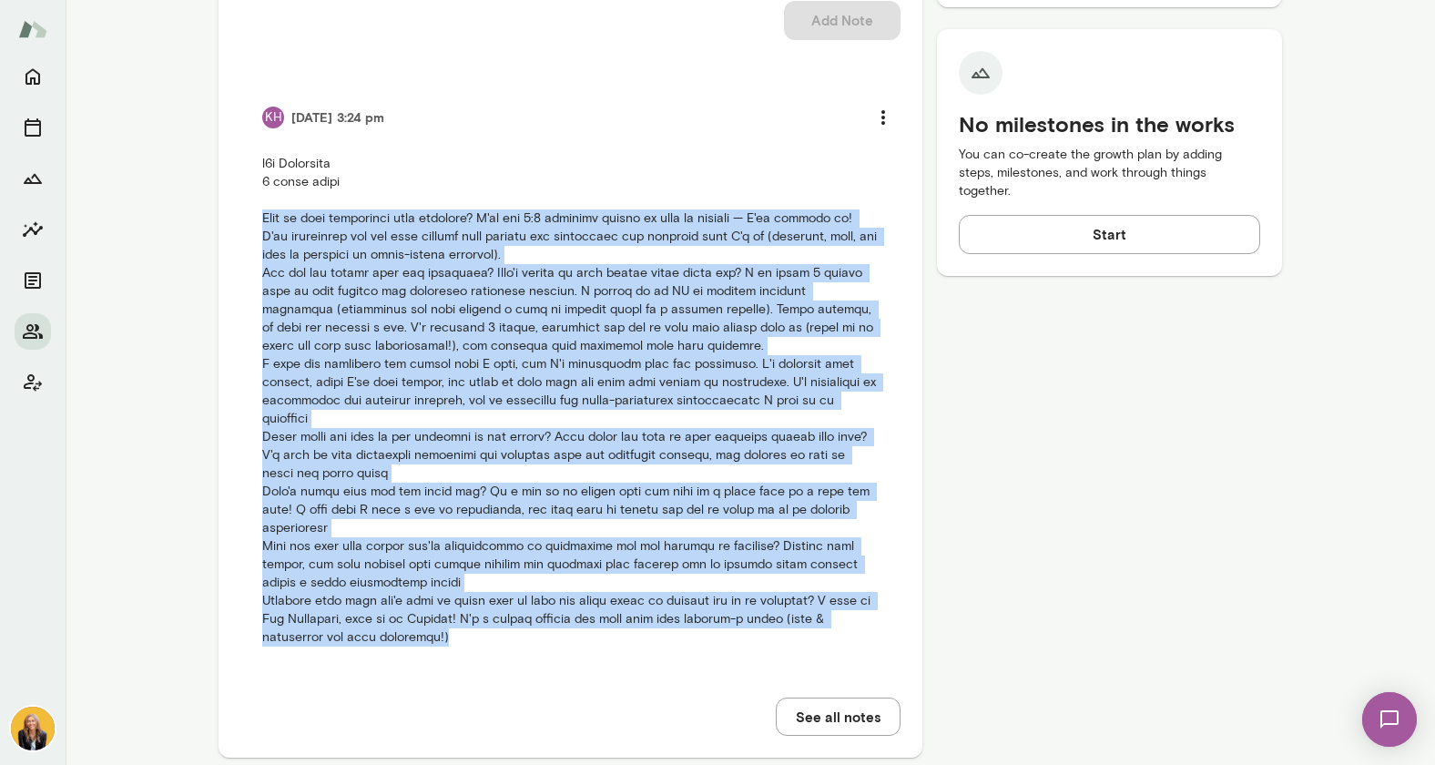
drag, startPoint x: 256, startPoint y: 444, endPoint x: 593, endPoint y: 609, distance: 375.0
click at [593, 609] on p at bounding box center [570, 401] width 616 height 492
copy p "What is your experience with coaching? I've had 1:1 coaching before in lots of …"
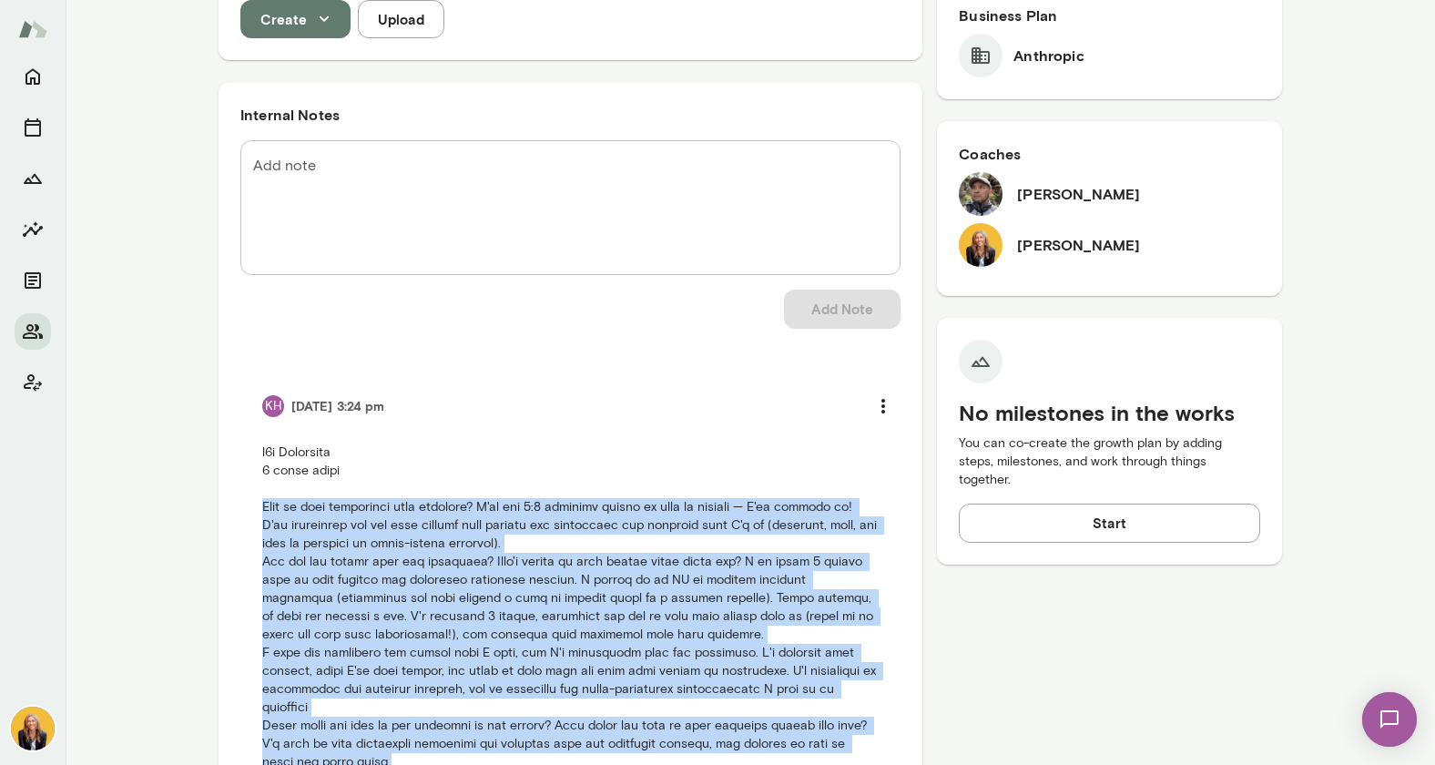
scroll to position [0, 0]
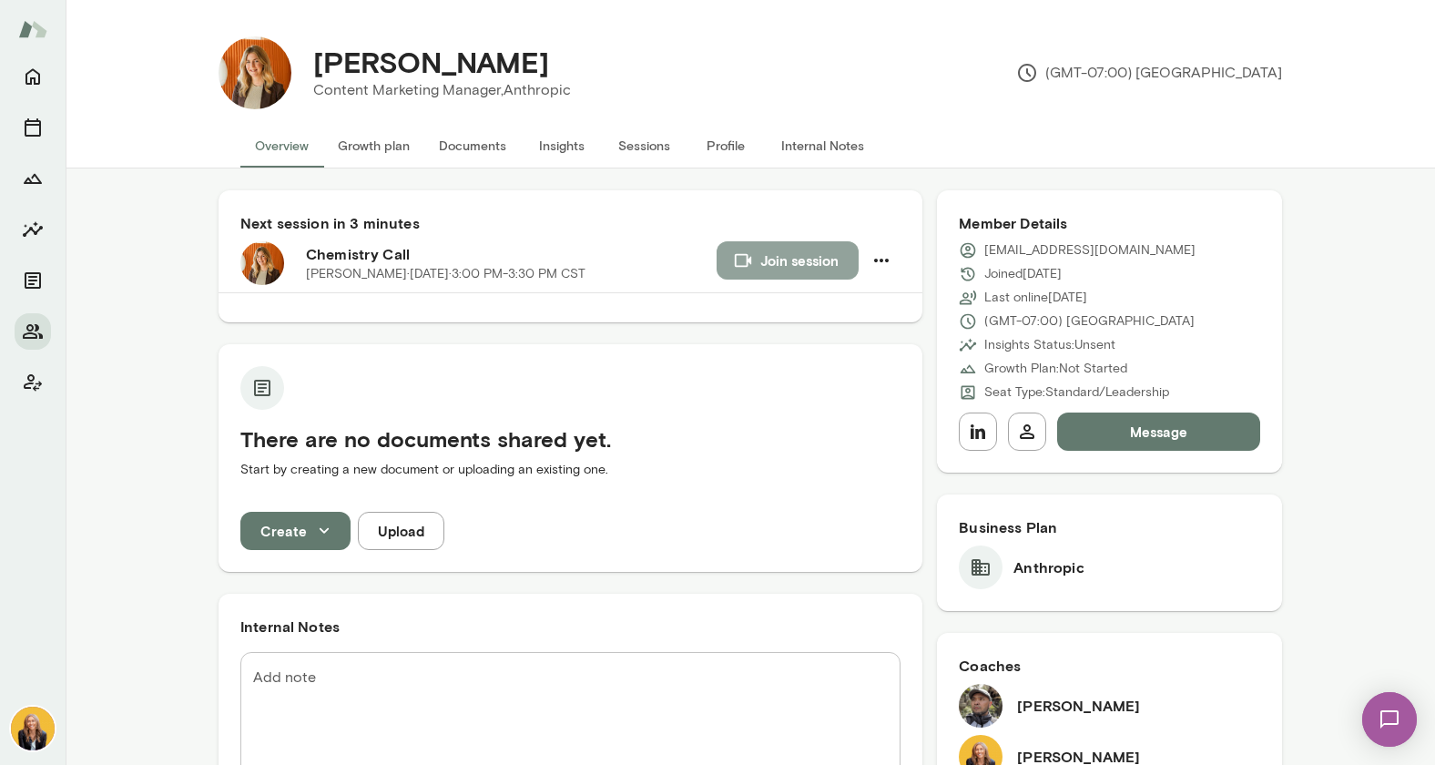
click at [766, 264] on button "Join session" at bounding box center [787, 260] width 142 height 38
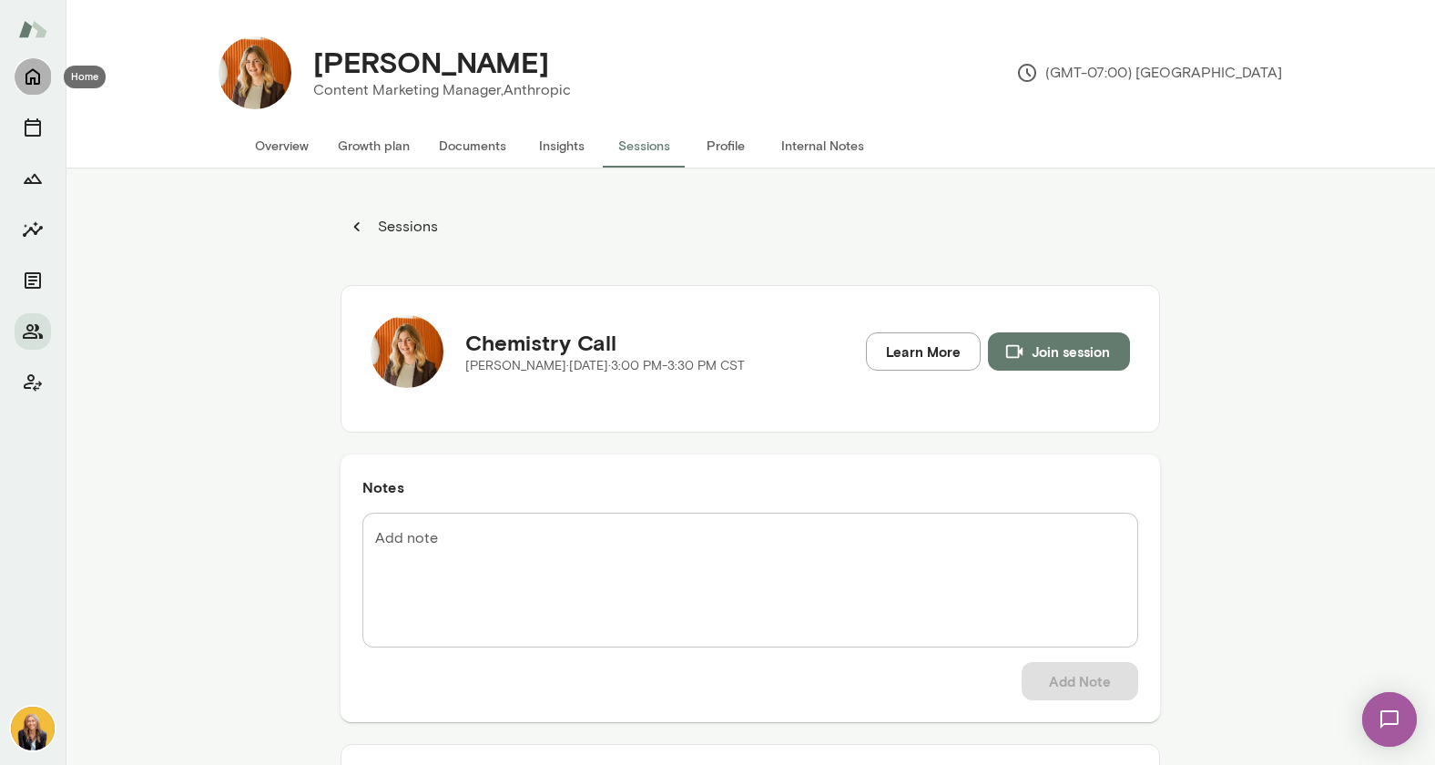
click at [25, 76] on icon "Home" at bounding box center [32, 77] width 15 height 16
